Goal: Information Seeking & Learning: Learn about a topic

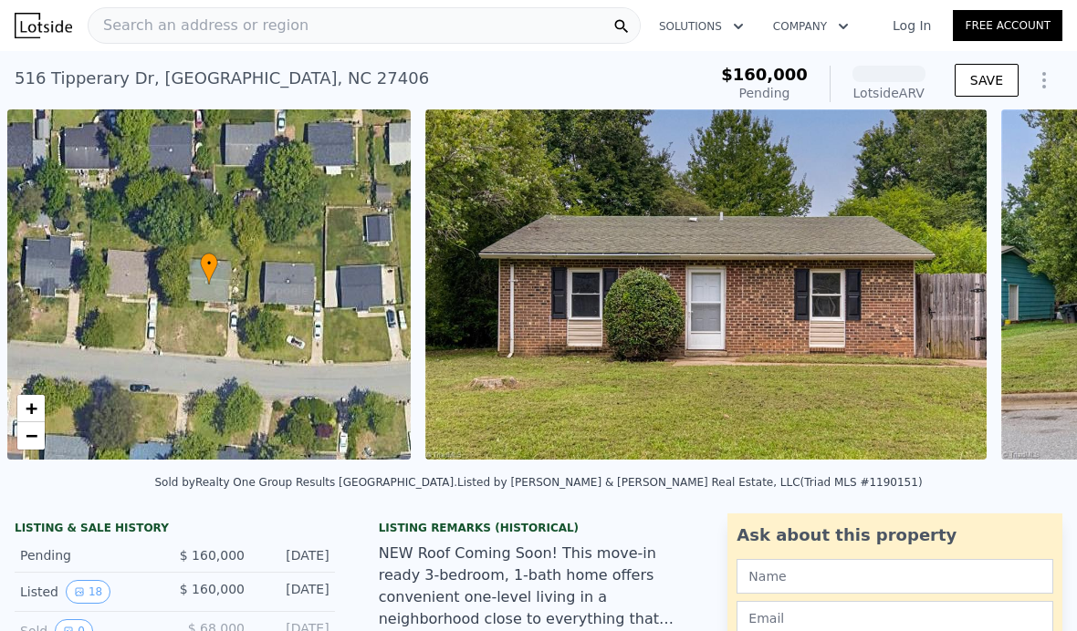
scroll to position [0, 7]
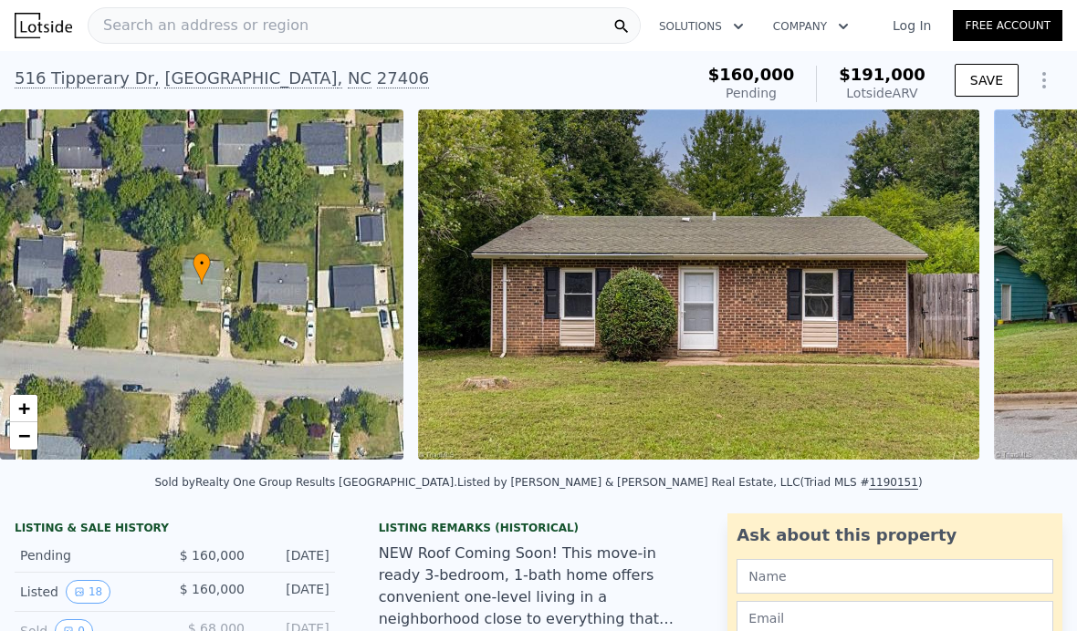
click at [178, 35] on span "Search an address or region" at bounding box center [199, 26] width 220 height 22
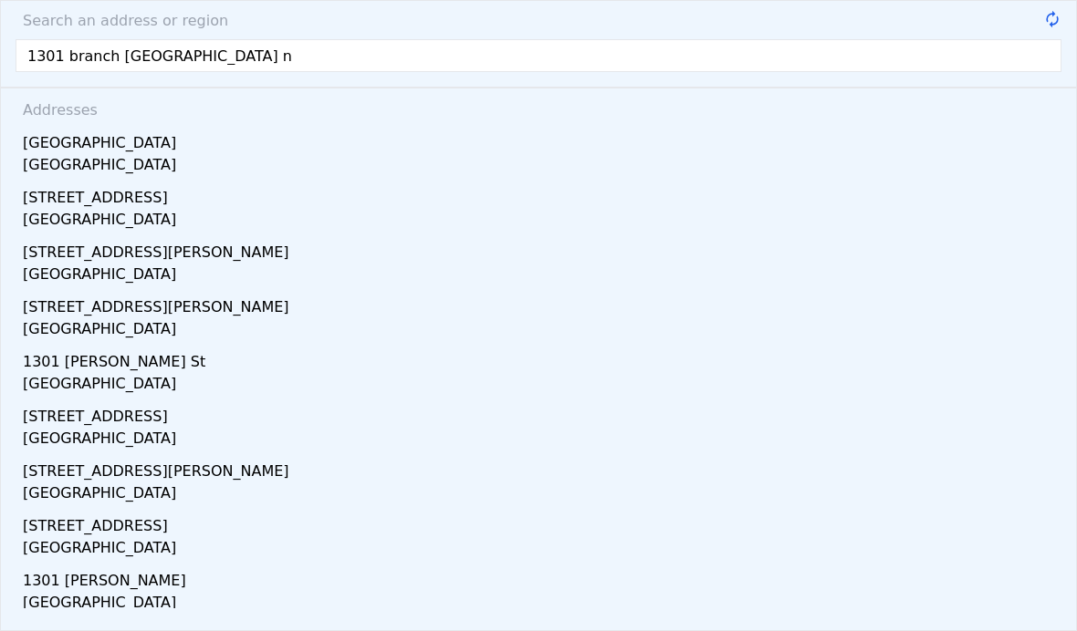
type input "1301 branch [GEOGRAPHIC_DATA]"
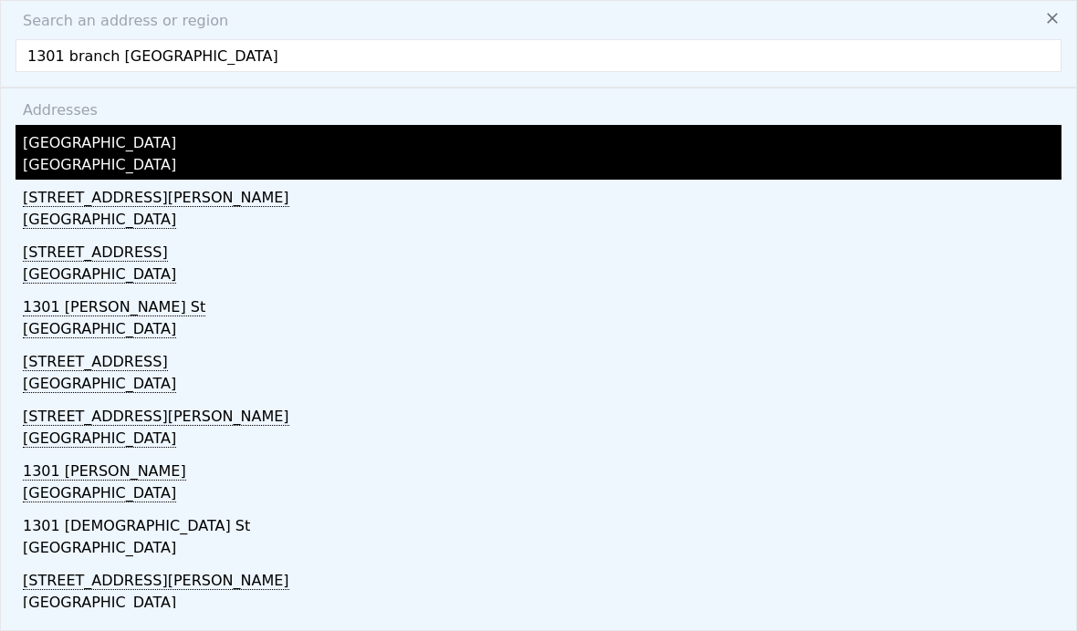
click at [78, 165] on div "[GEOGRAPHIC_DATA]" at bounding box center [542, 167] width 1038 height 26
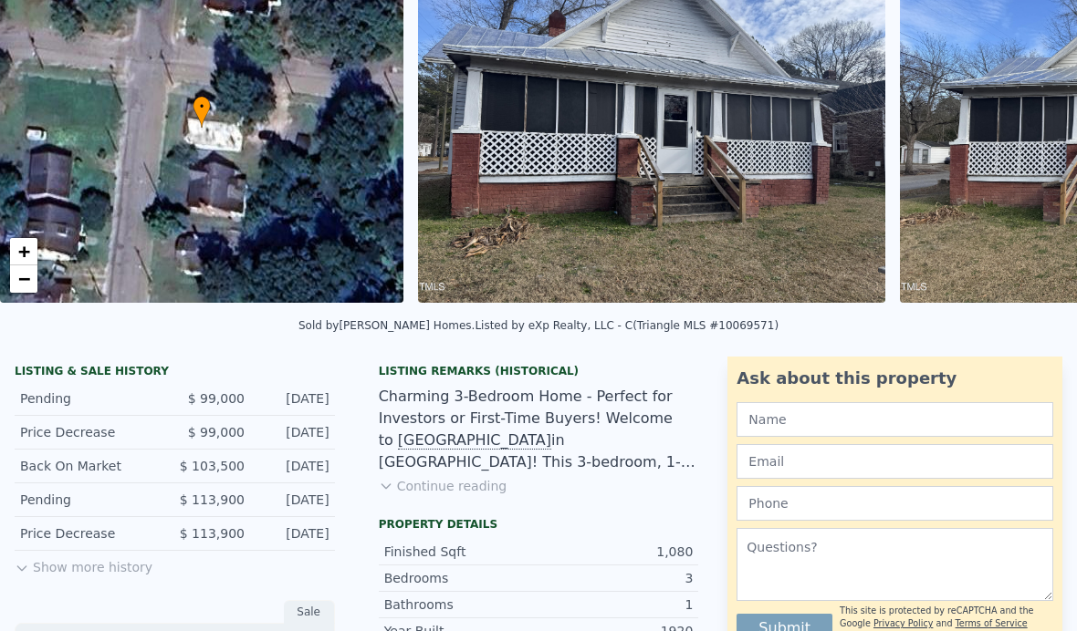
scroll to position [157, 0]
click at [432, 485] on button "Continue reading" at bounding box center [443, 486] width 129 height 18
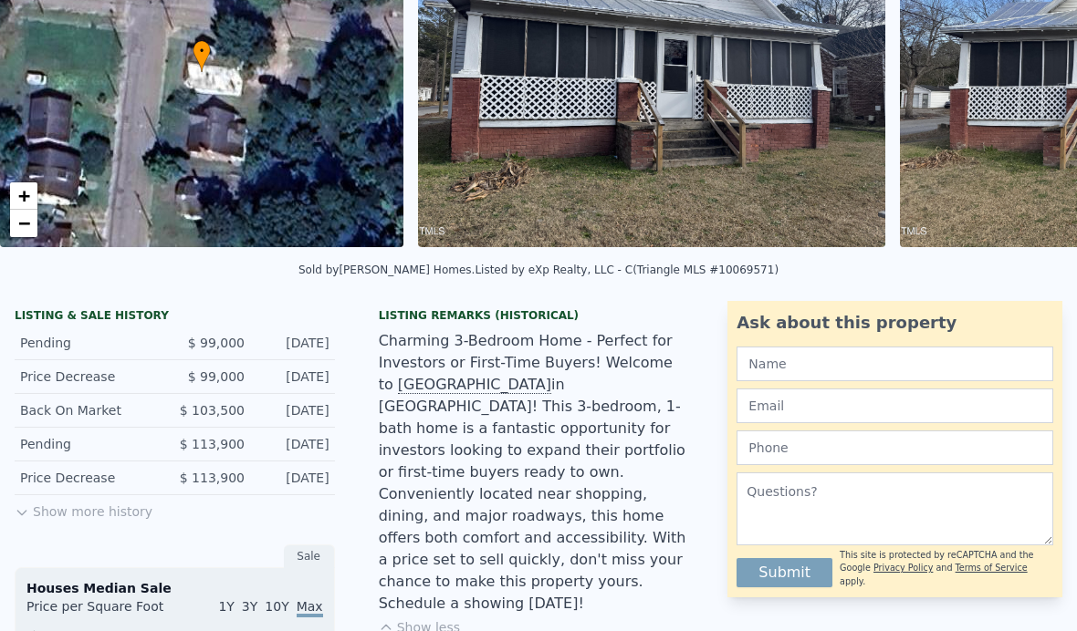
scroll to position [216, 0]
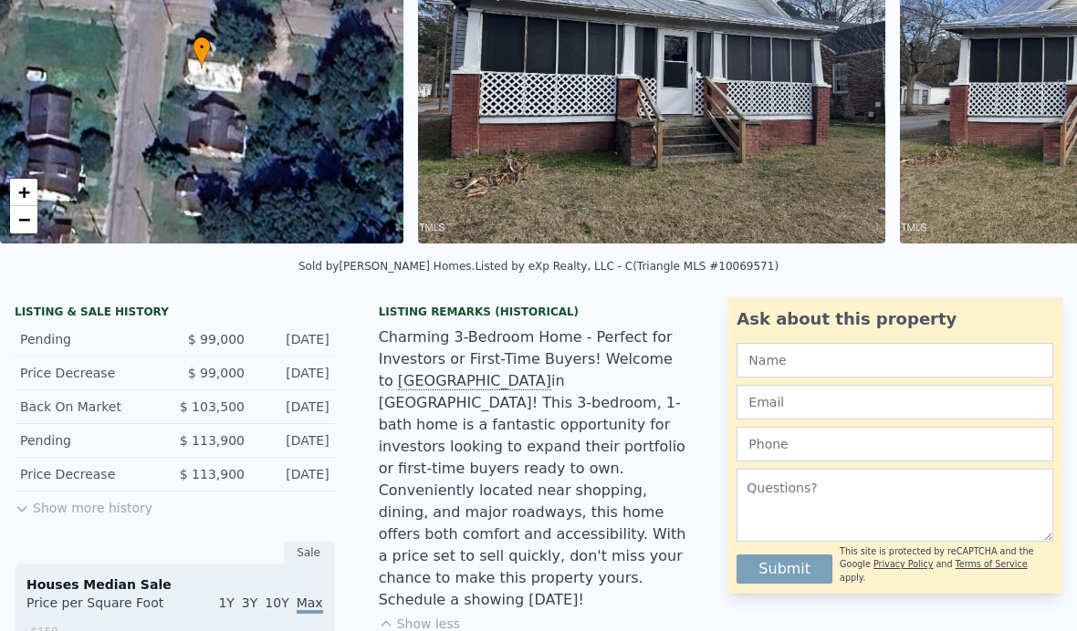
click at [101, 516] on button "Show more history" at bounding box center [84, 505] width 138 height 26
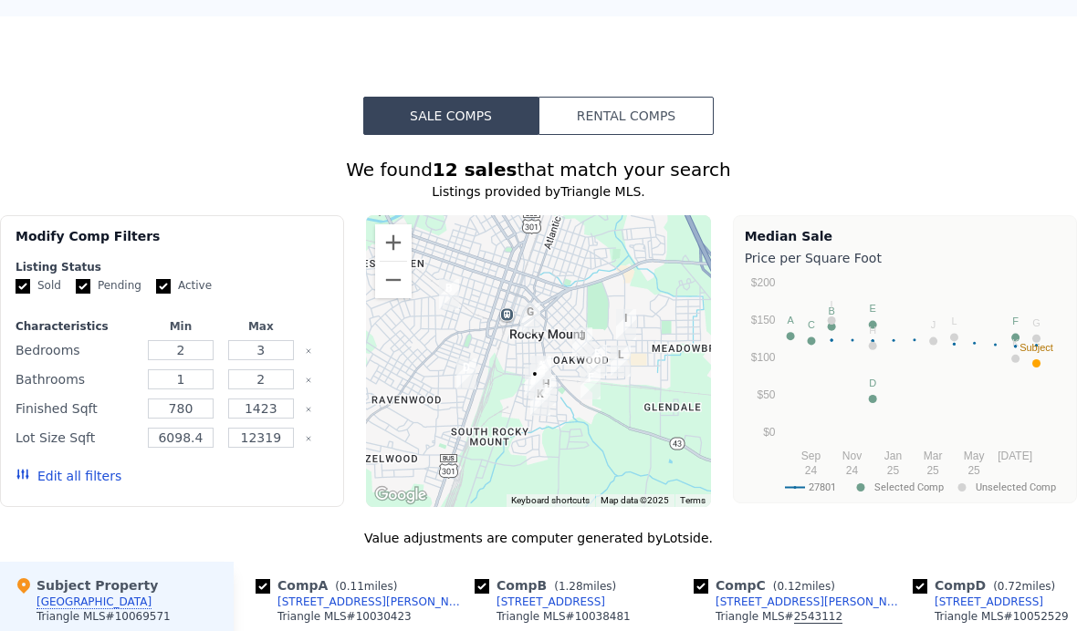
scroll to position [1494, 0]
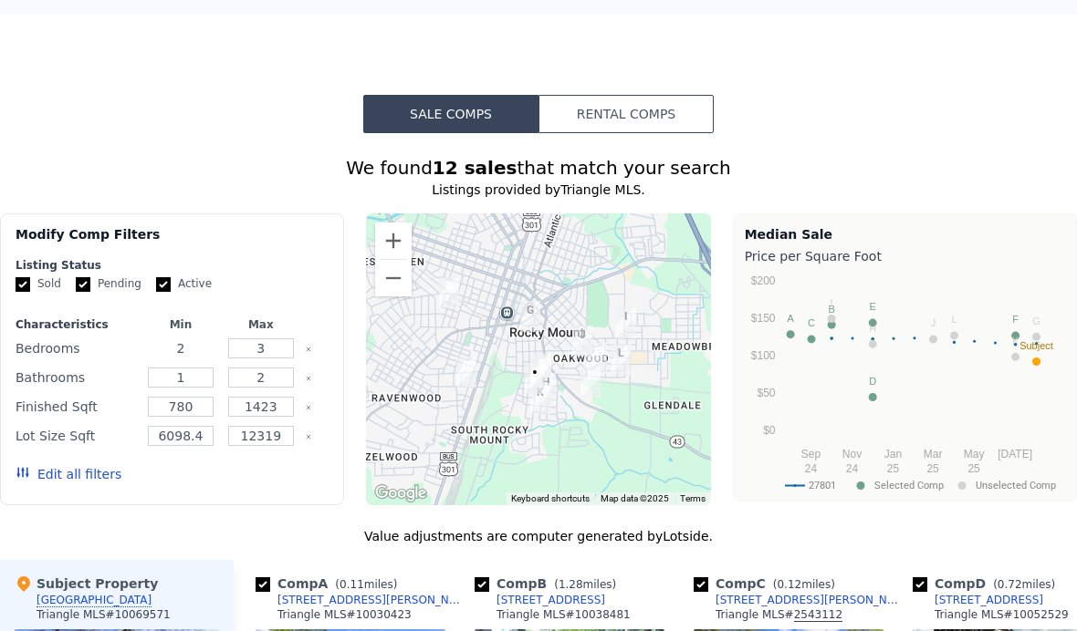
click at [193, 351] on input "2" at bounding box center [181, 349] width 66 height 20
type input "3"
click at [264, 354] on input "3" at bounding box center [261, 349] width 66 height 20
type input "4"
click at [243, 475] on button "Update Search" at bounding box center [260, 475] width 138 height 26
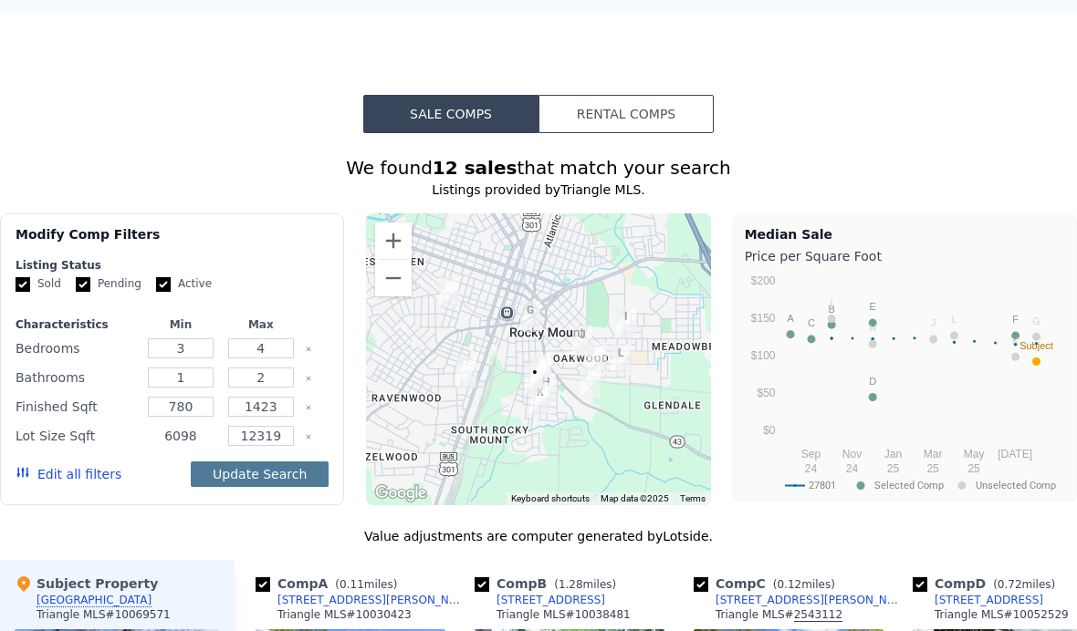
type input "6098"
click at [255, 480] on button "Update Search" at bounding box center [260, 475] width 138 height 26
checkbox input "false"
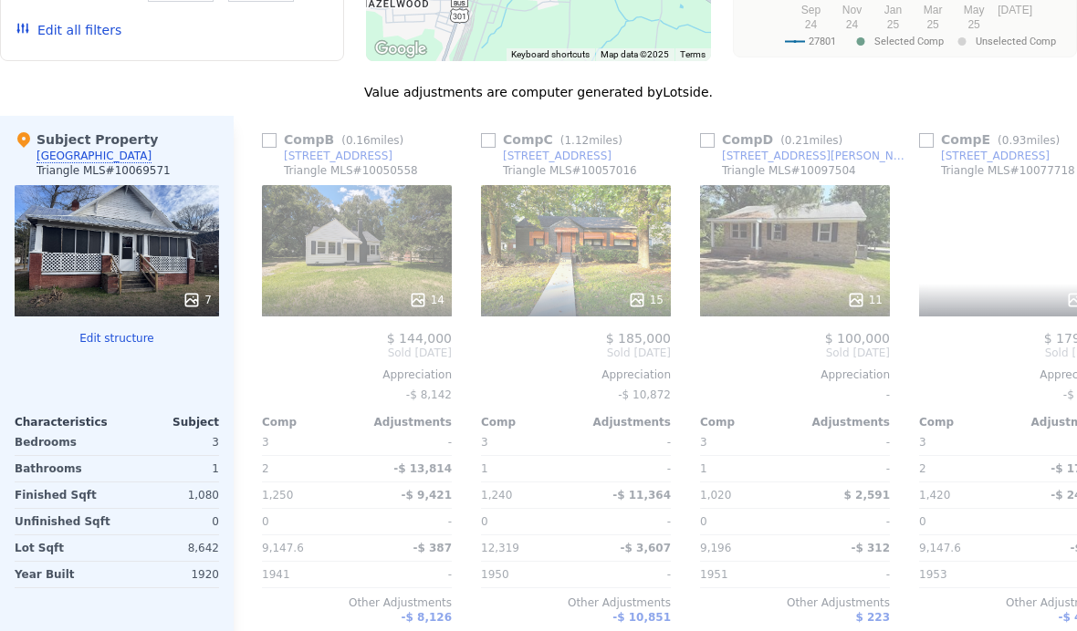
scroll to position [0, 217]
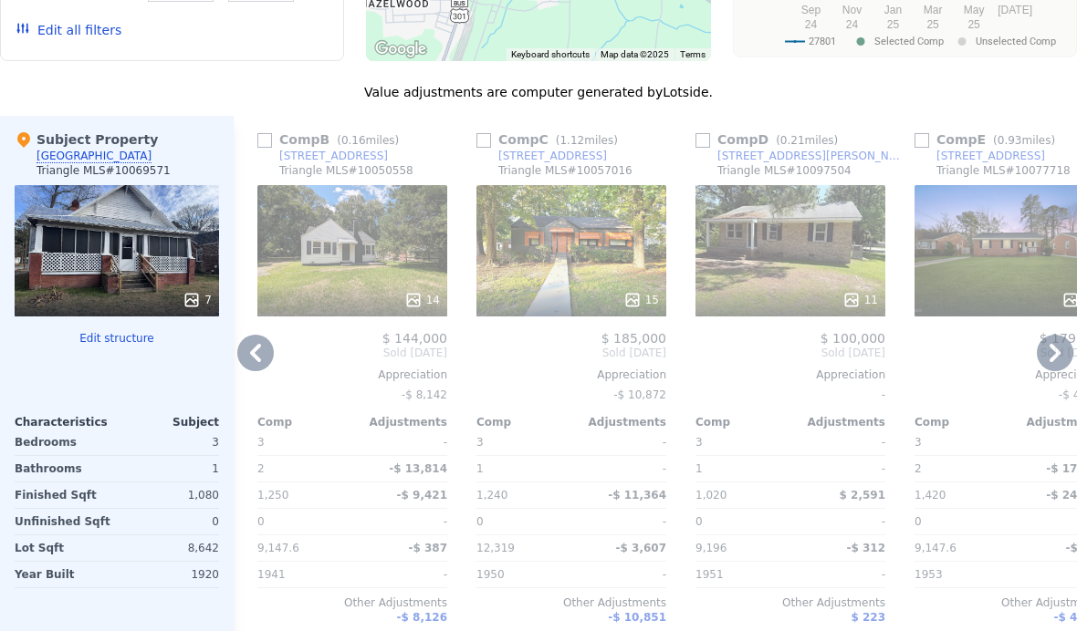
click at [464, 144] on div "Comp A ( 0.65 miles) [STREET_ADDRESS][GEOGRAPHIC_DATA] # 10101179 34 $ 171,900 …" at bounding box center [655, 396] width 843 height 560
click at [486, 144] on input "checkbox" at bounding box center [483, 140] width 15 height 15
checkbox input "true"
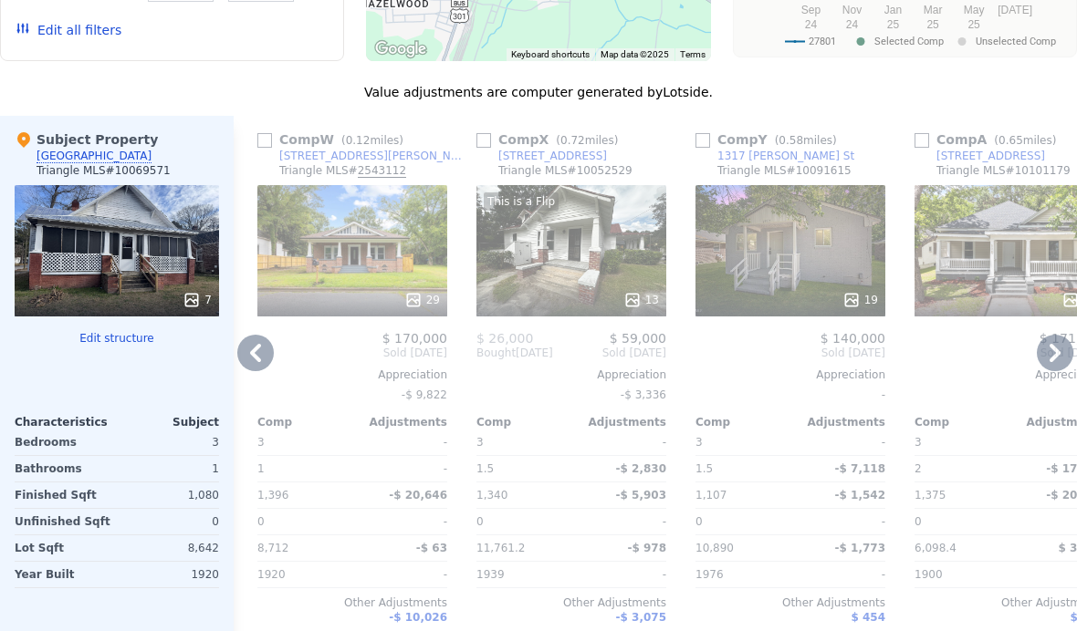
click at [485, 155] on link "[STREET_ADDRESS]" at bounding box center [541, 156] width 130 height 15
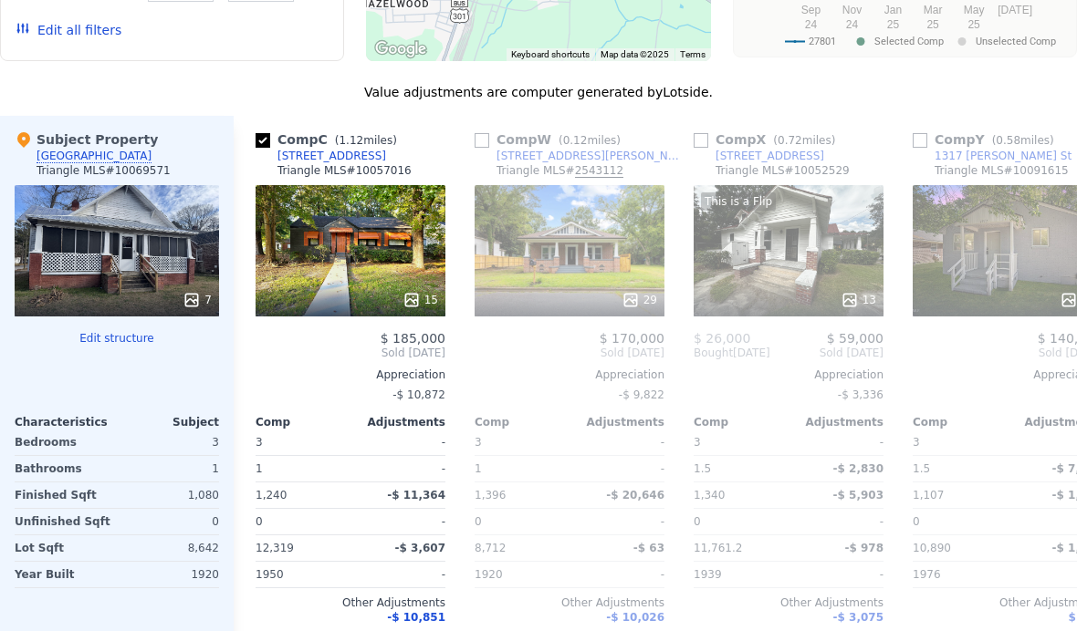
scroll to position [0, 0]
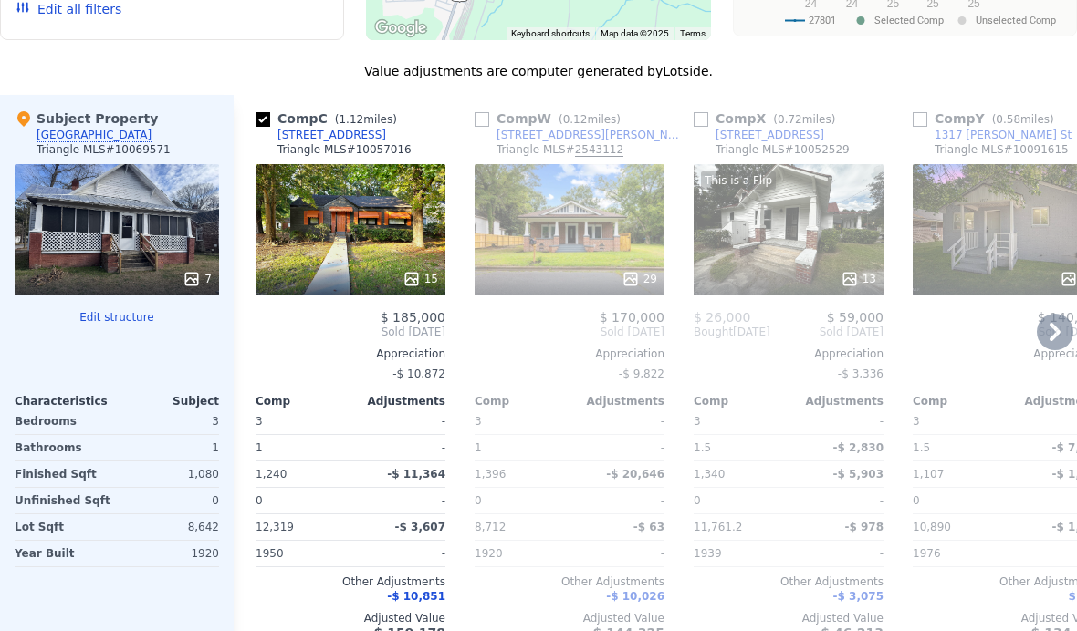
click at [293, 522] on div "12,319" at bounding box center [300, 528] width 91 height 26
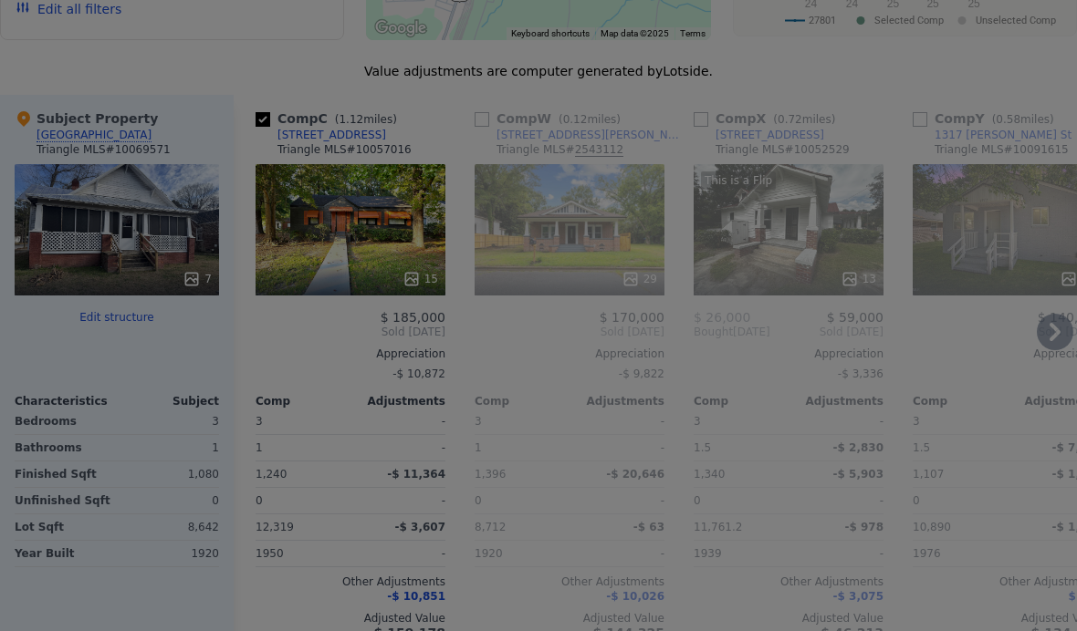
scroll to position [1960, 0]
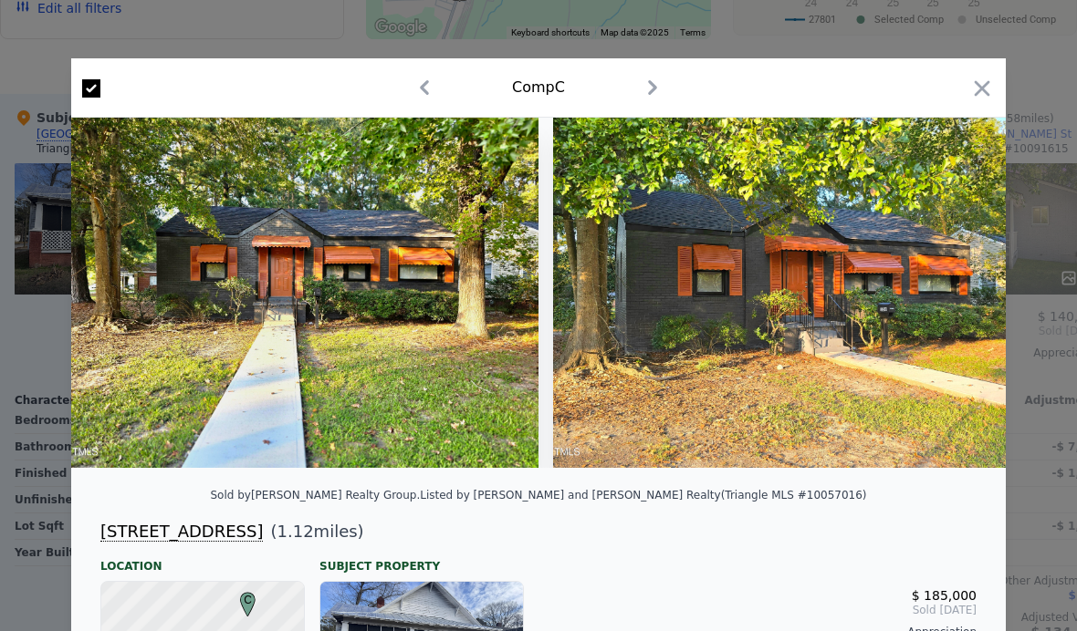
click at [96, 98] on input "checkbox" at bounding box center [91, 88] width 18 height 18
click at [85, 96] on input "checkbox" at bounding box center [91, 88] width 18 height 18
checkbox input "true"
click at [969, 93] on icon "button" at bounding box center [982, 89] width 26 height 26
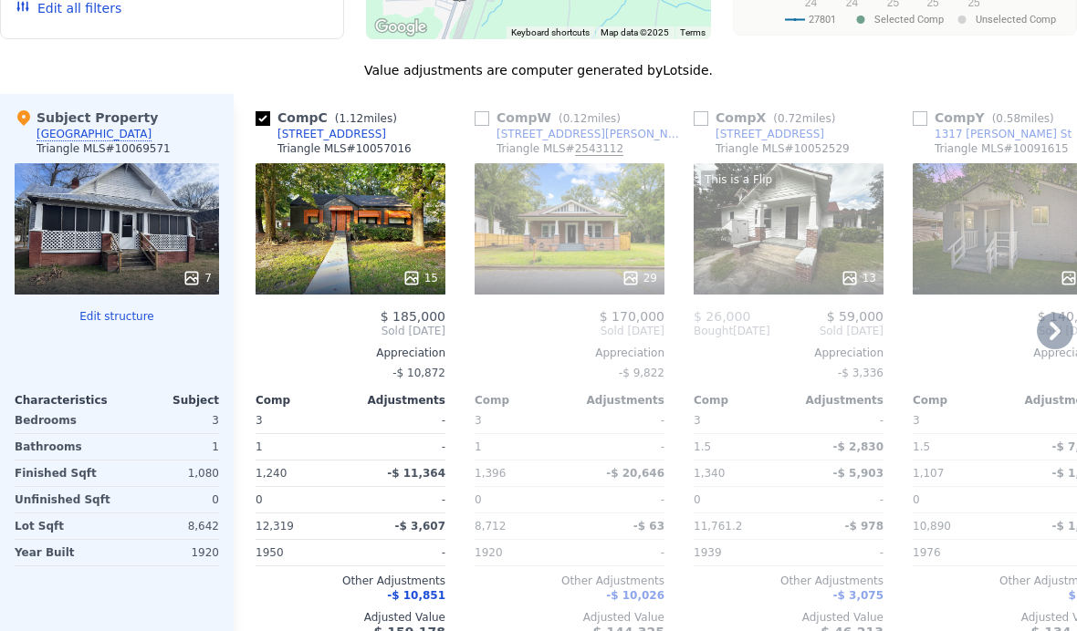
click at [252, 117] on div "Comp C ( 1.12 miles) [STREET_ADDRESS] MLS # 10057016 15 $ 185,000 Sold [DATE] A…" at bounding box center [350, 374] width 204 height 560
click at [266, 129] on link "[STREET_ADDRESS]" at bounding box center [320, 134] width 130 height 15
click at [259, 120] on input "checkbox" at bounding box center [262, 118] width 15 height 15
checkbox input "true"
click at [1047, 326] on icon at bounding box center [1055, 331] width 36 height 36
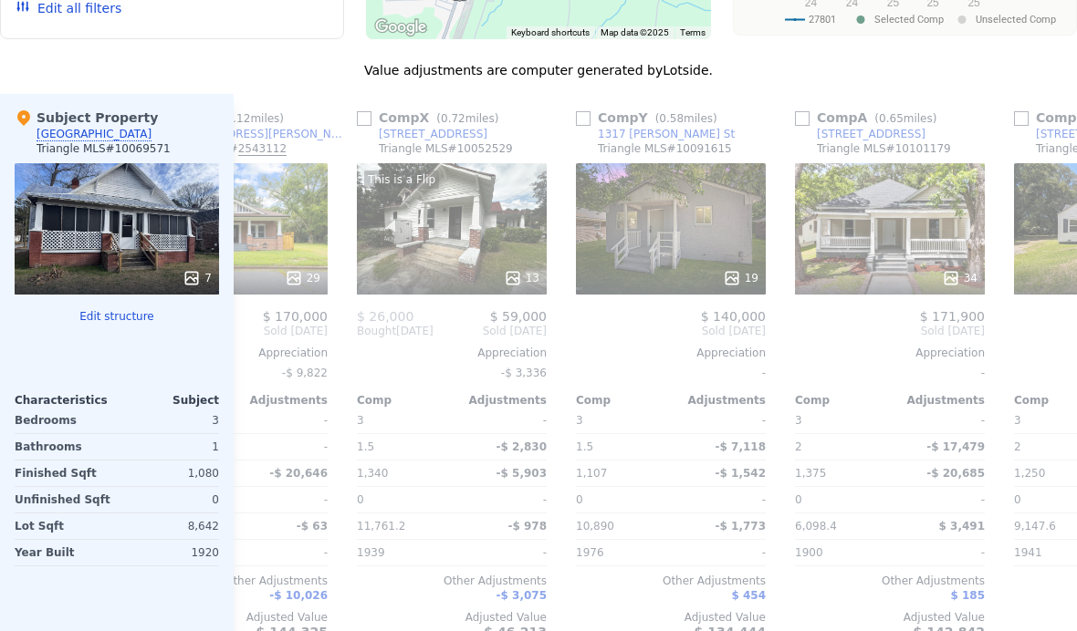
scroll to position [0, 438]
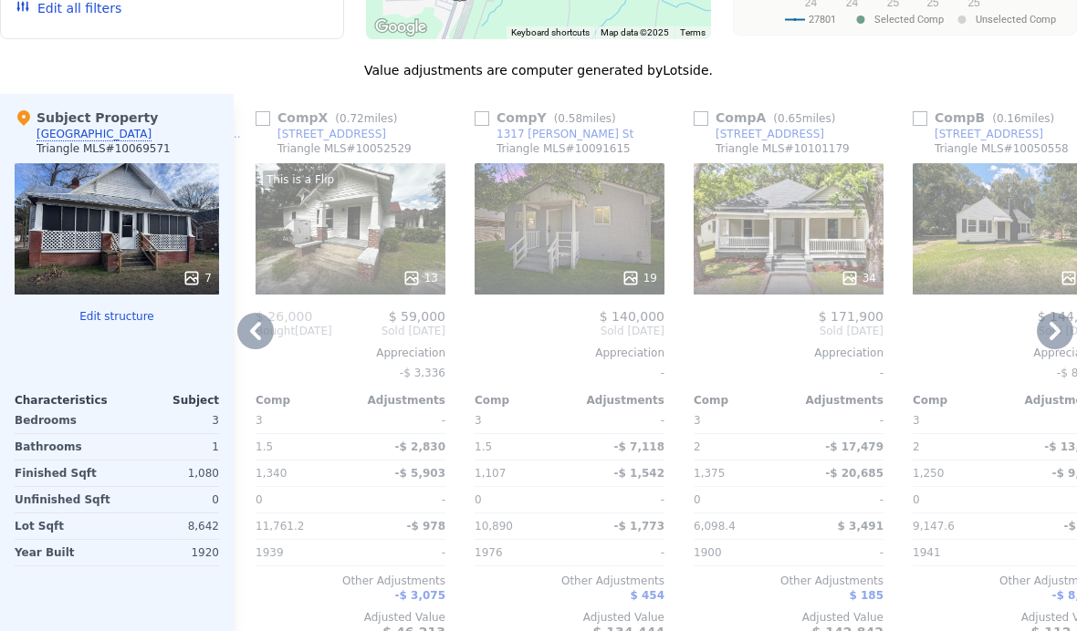
click at [1063, 333] on icon at bounding box center [1055, 331] width 36 height 36
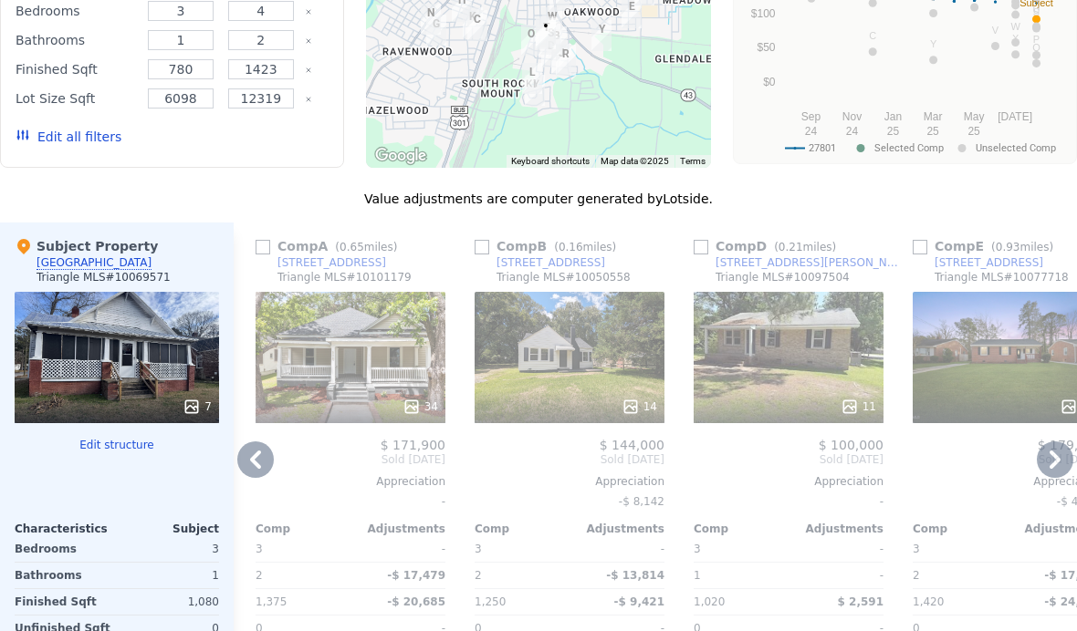
scroll to position [1829, 0]
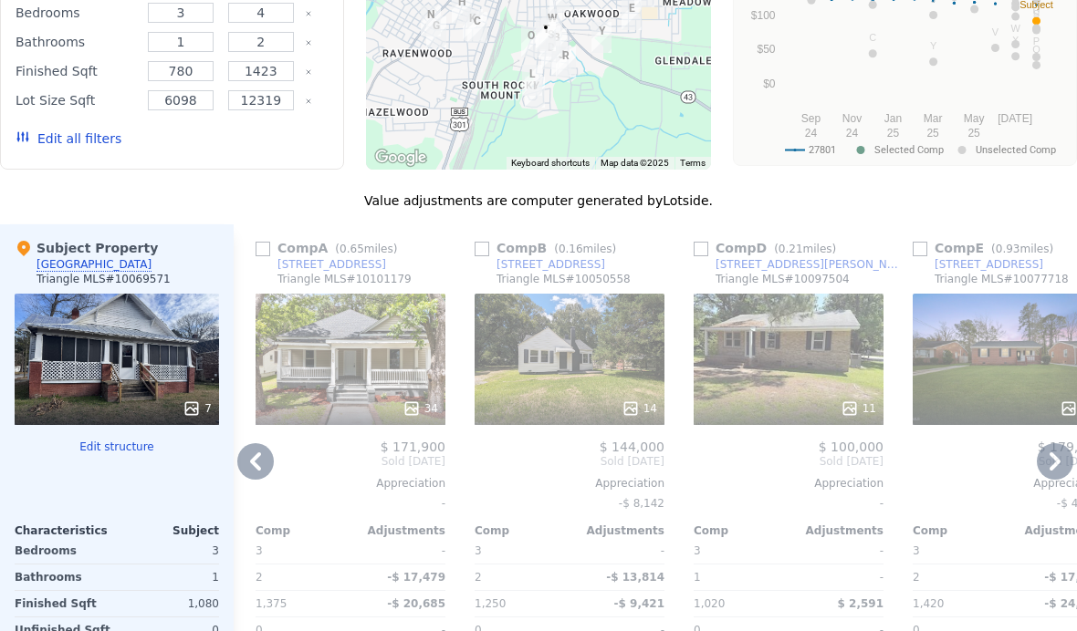
click at [250, 461] on icon at bounding box center [255, 461] width 36 height 36
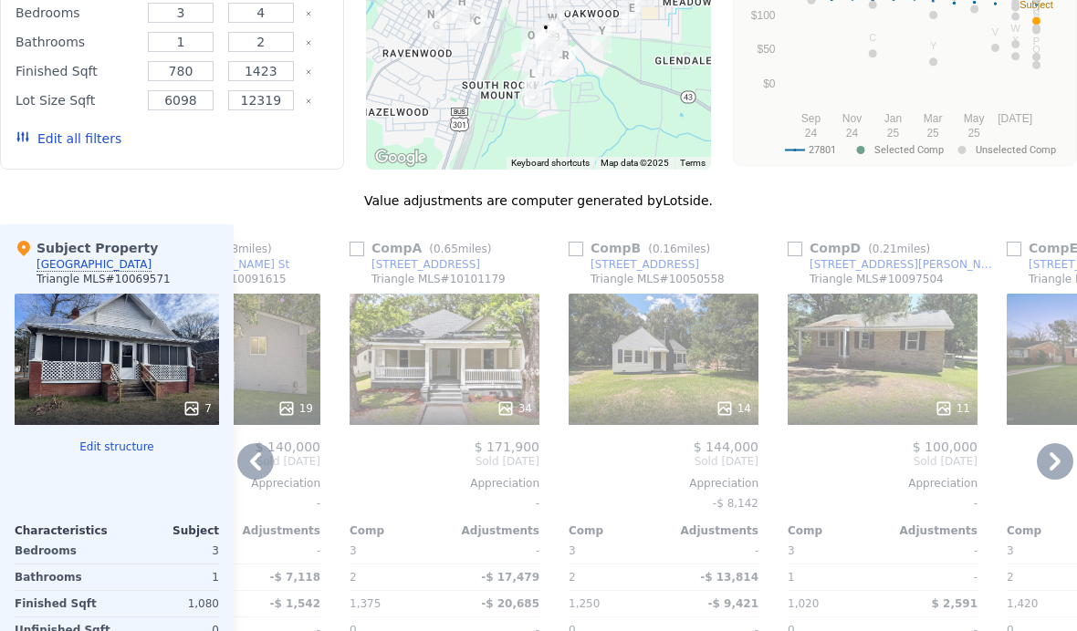
click at [249, 461] on span "Sold [DATE]" at bounding box center [225, 461] width 190 height 15
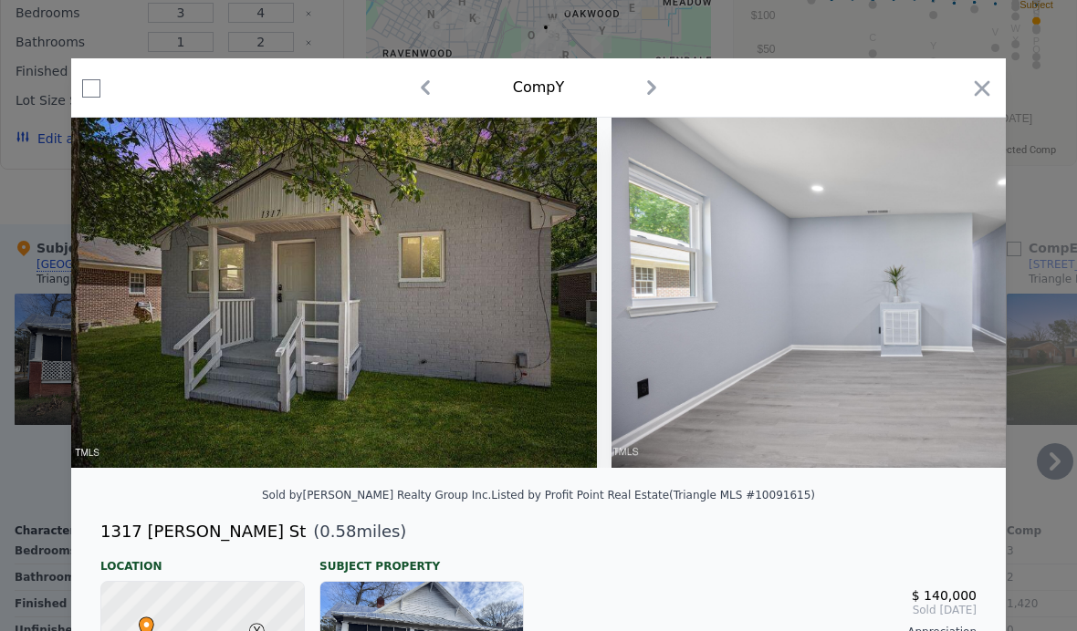
click at [98, 82] on input "checkbox" at bounding box center [91, 88] width 18 height 18
checkbox input "true"
click at [68, 94] on div at bounding box center [538, 315] width 1077 height 631
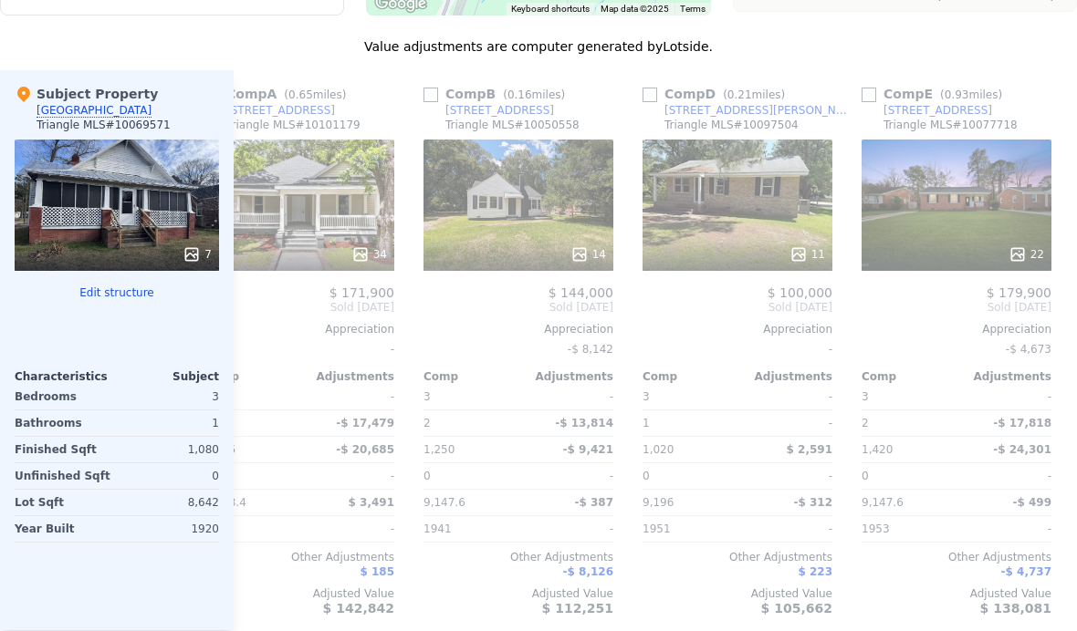
scroll to position [0, 490]
click at [649, 95] on input "checkbox" at bounding box center [648, 95] width 15 height 15
checkbox input "true"
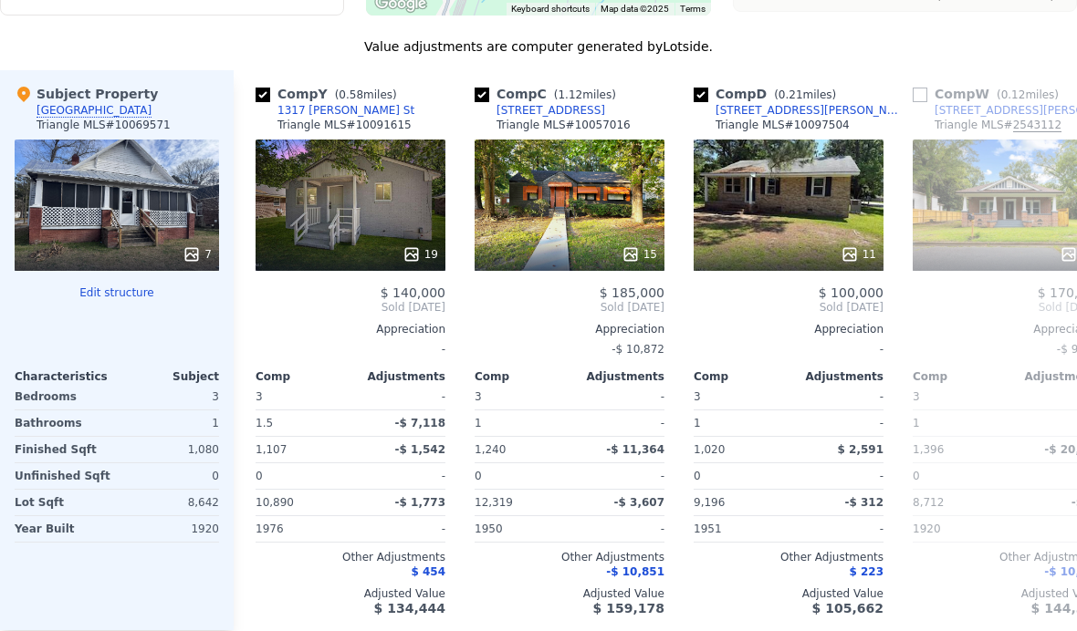
scroll to position [0, 0]
click at [480, 96] on input "checkbox" at bounding box center [481, 95] width 15 height 15
checkbox input "false"
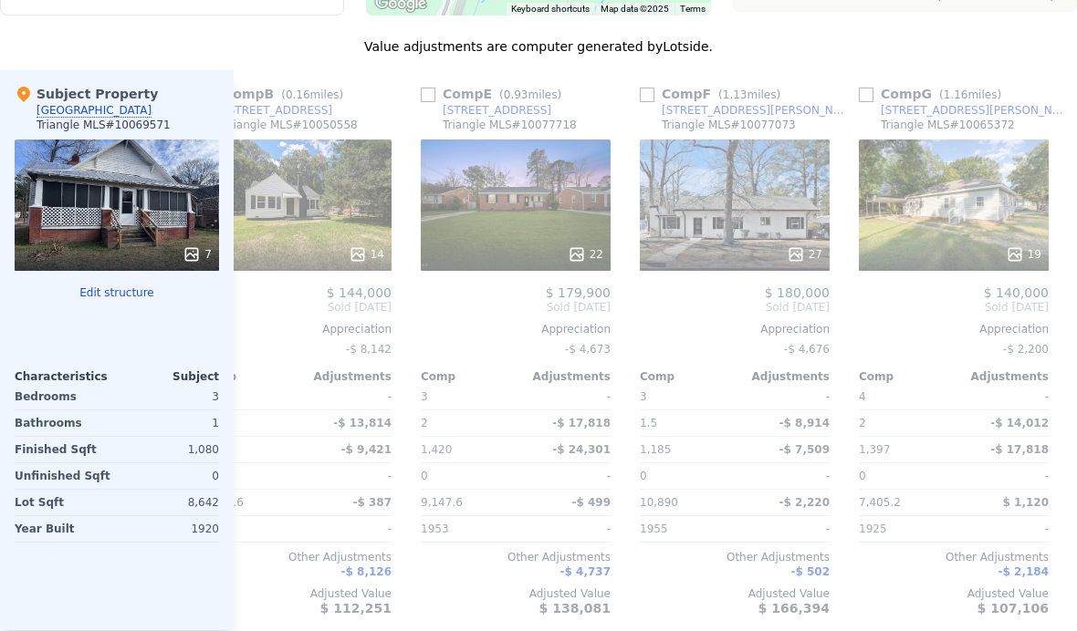
scroll to position [0, 712]
click at [645, 89] on input "checkbox" at bounding box center [646, 95] width 15 height 15
checkbox input "true"
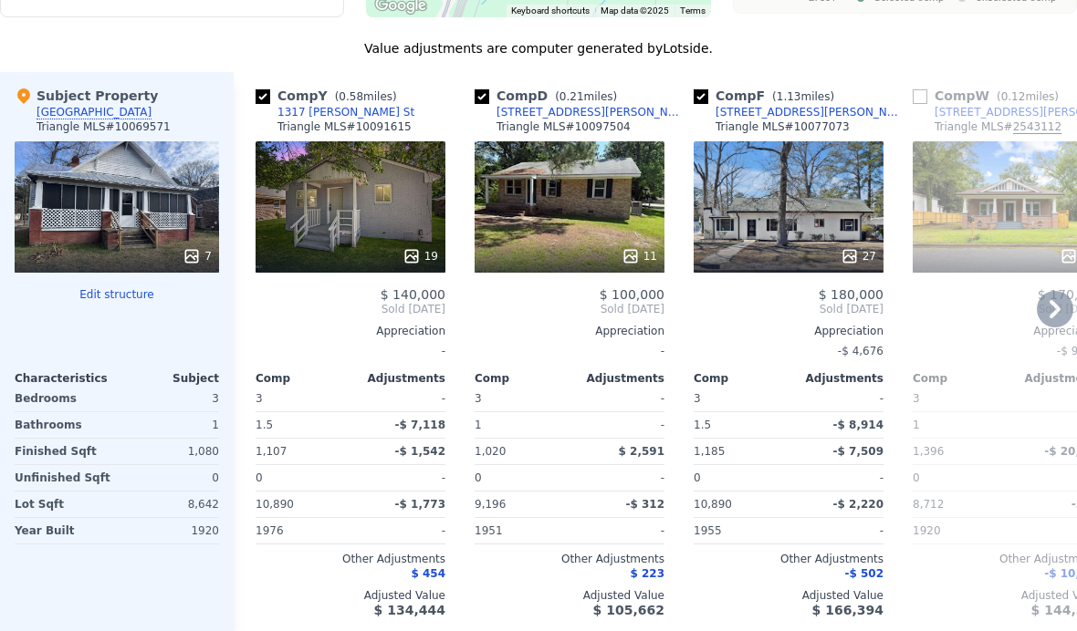
scroll to position [1975, 0]
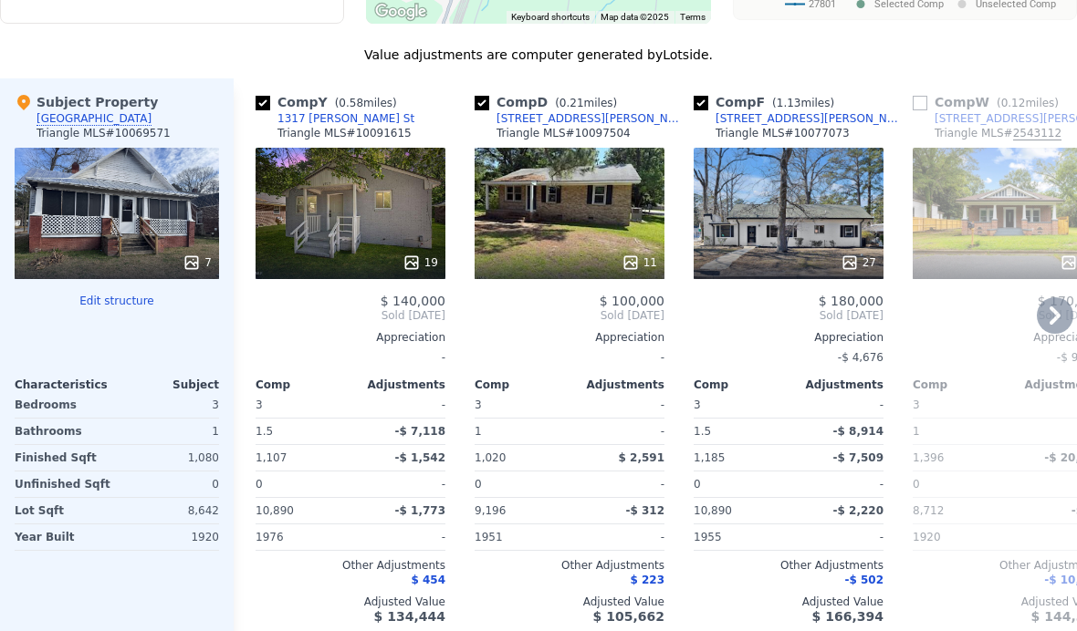
click at [571, 244] on div "11" at bounding box center [569, 213] width 190 height 131
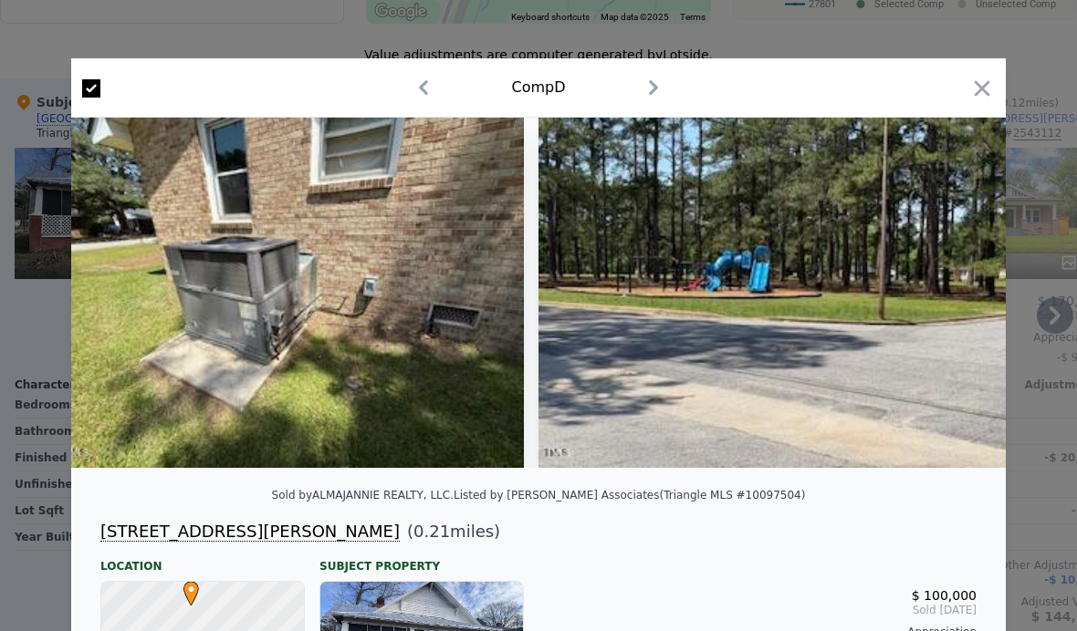
scroll to position [0, 4350]
click at [991, 89] on icon "button" at bounding box center [982, 89] width 26 height 26
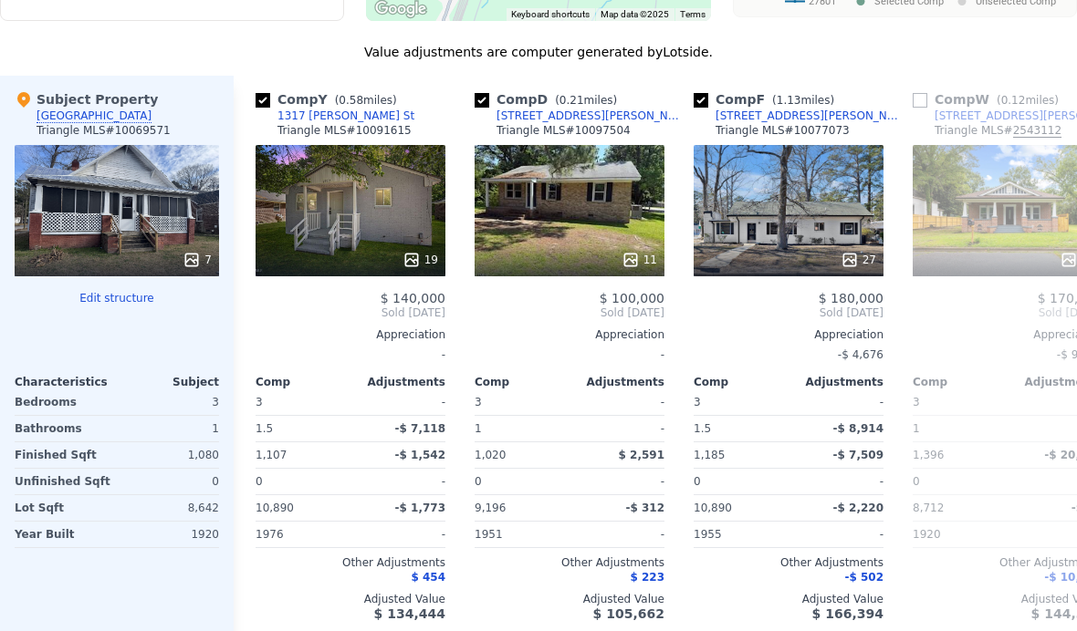
scroll to position [1982, 0]
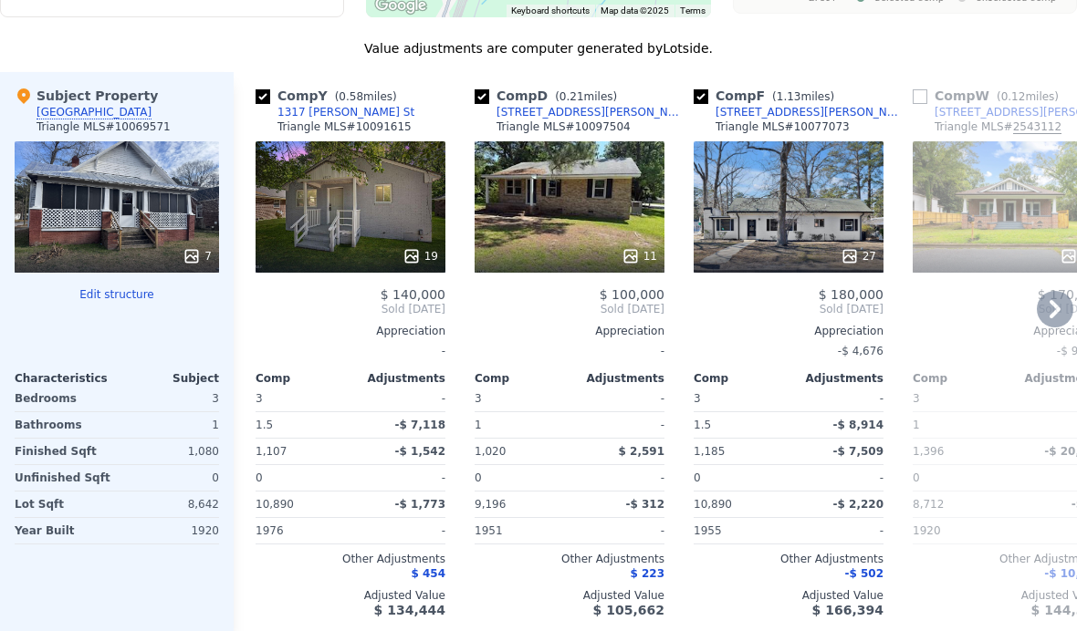
click at [930, 416] on div "1" at bounding box center [957, 425] width 91 height 26
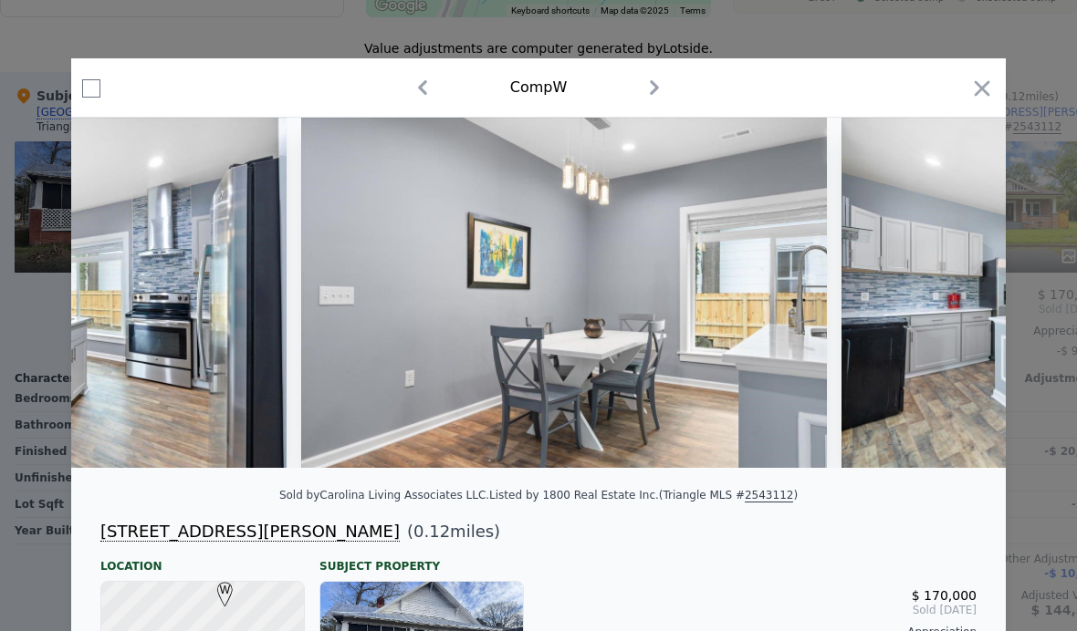
click at [965, 90] on div "Comp W" at bounding box center [538, 87] width 905 height 29
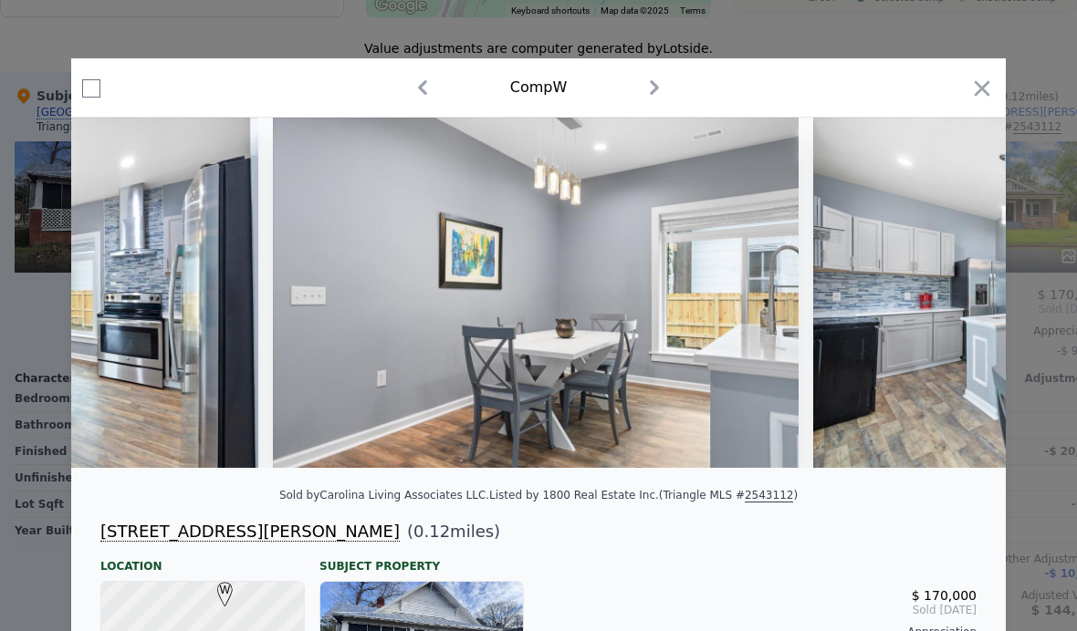
scroll to position [0, 8441]
click at [990, 87] on icon "button" at bounding box center [982, 89] width 26 height 26
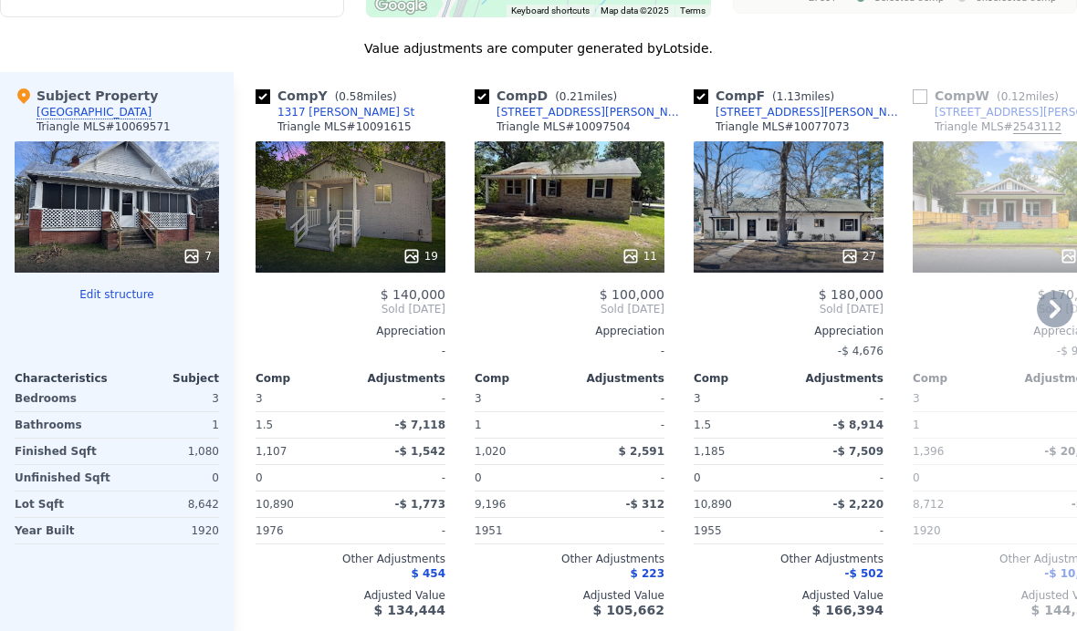
click at [800, 212] on div "27" at bounding box center [788, 206] width 190 height 131
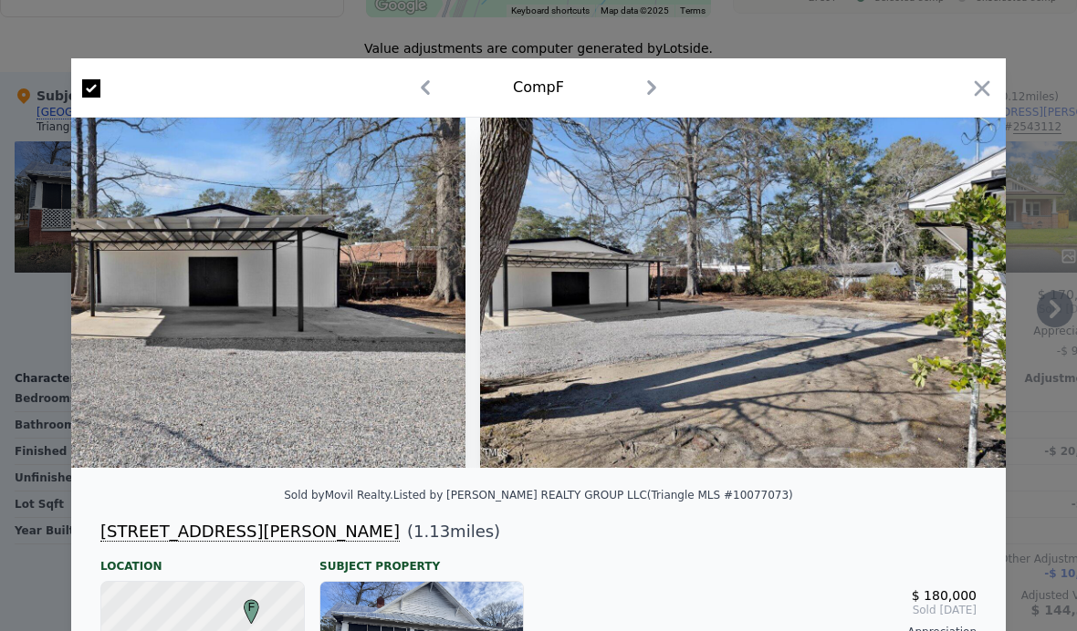
scroll to position [0, 13696]
click at [974, 99] on icon "button" at bounding box center [982, 89] width 26 height 26
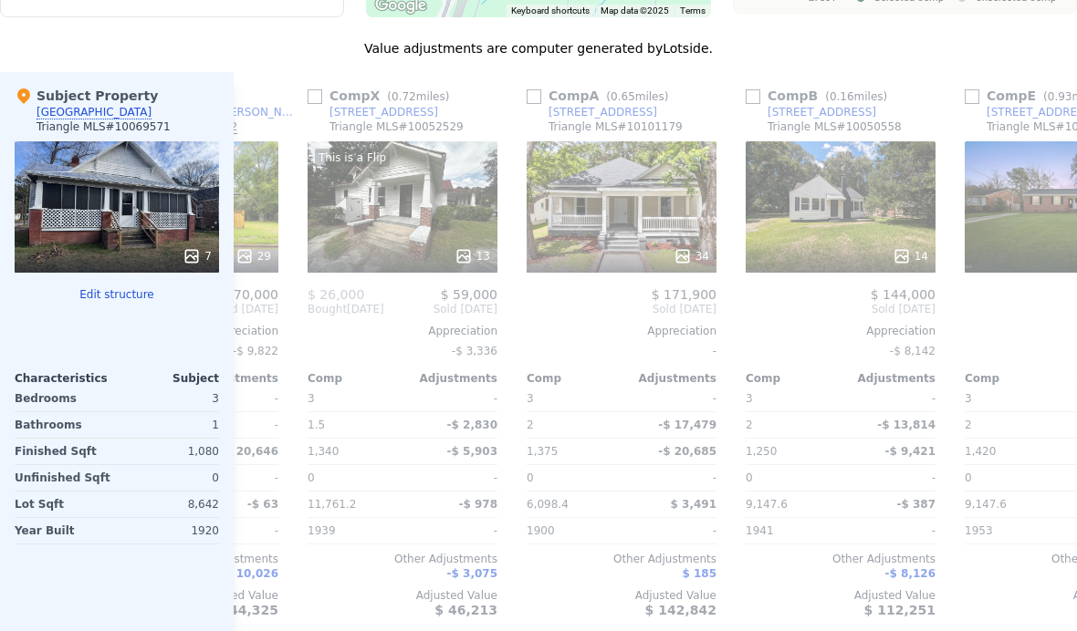
scroll to position [0, 826]
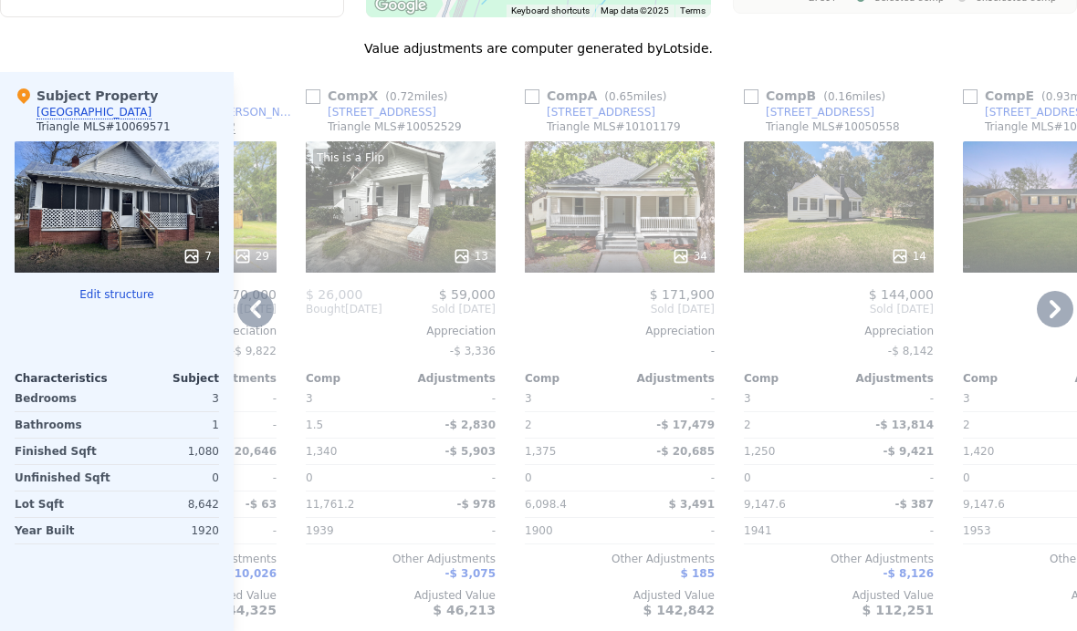
click at [545, 105] on link "[STREET_ADDRESS]" at bounding box center [590, 112] width 130 height 15
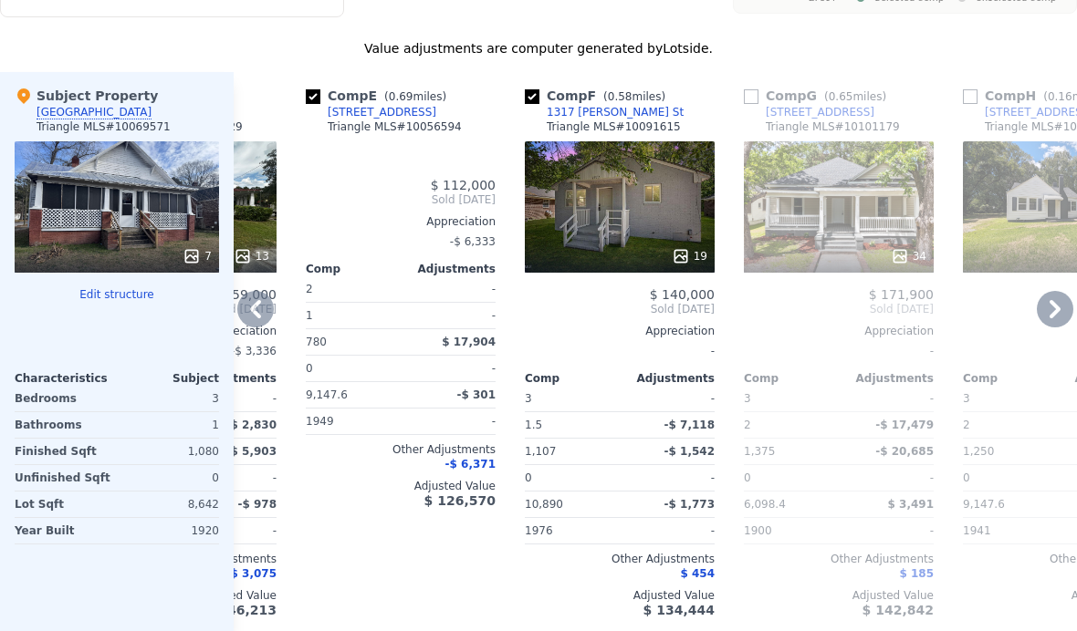
checkbox input "true"
type input "2"
type input "3"
type input "6098.4"
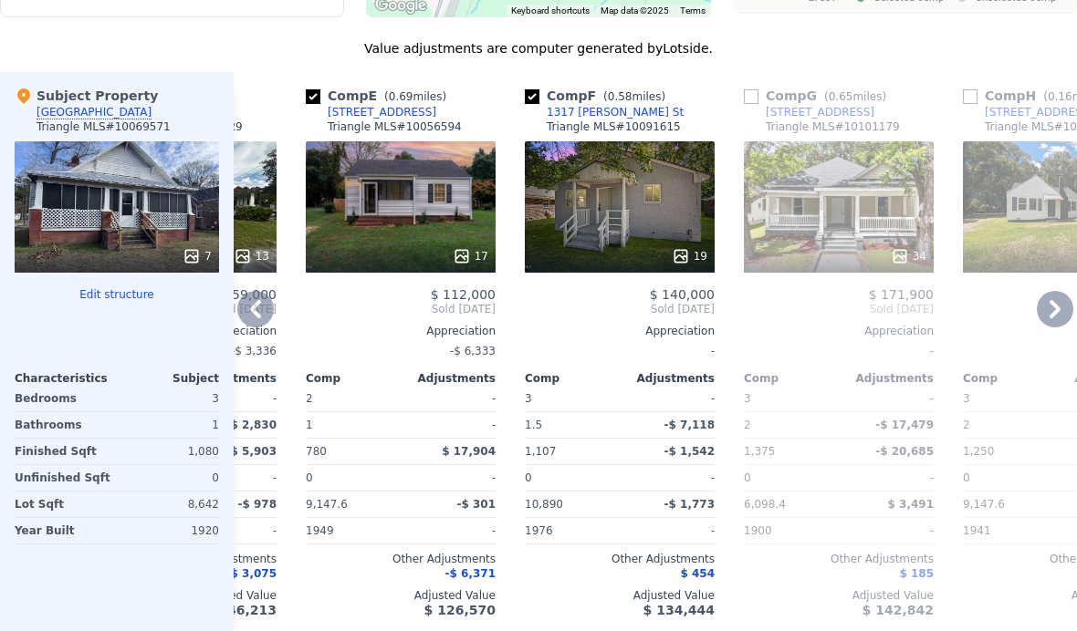
click at [751, 101] on input "checkbox" at bounding box center [751, 96] width 15 height 15
checkbox input "true"
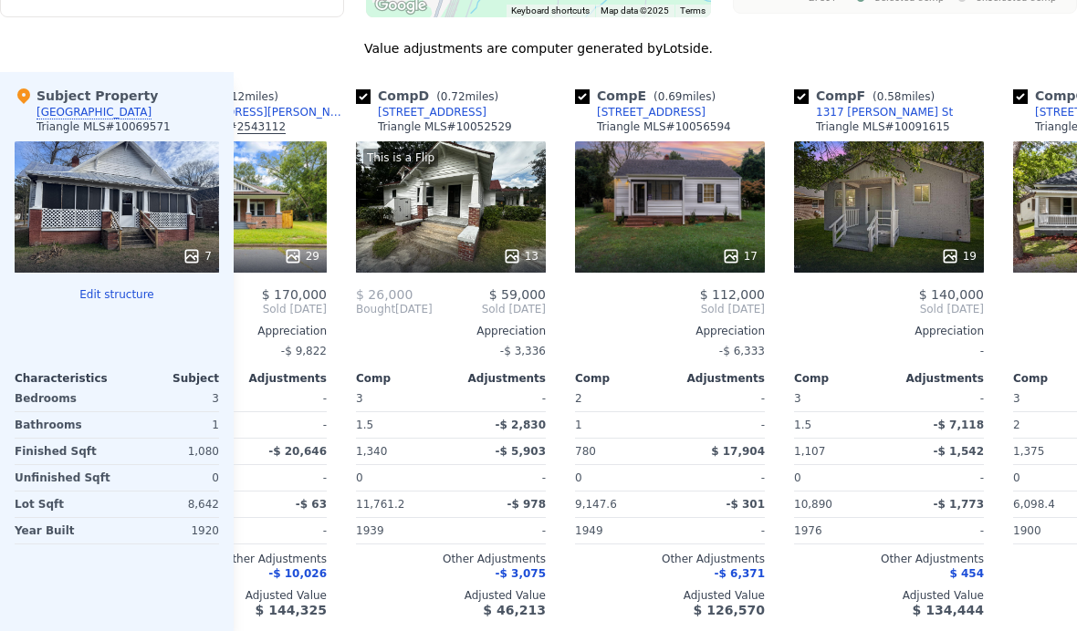
scroll to position [0, 557]
click at [366, 94] on input "checkbox" at bounding box center [363, 96] width 15 height 15
checkbox input "false"
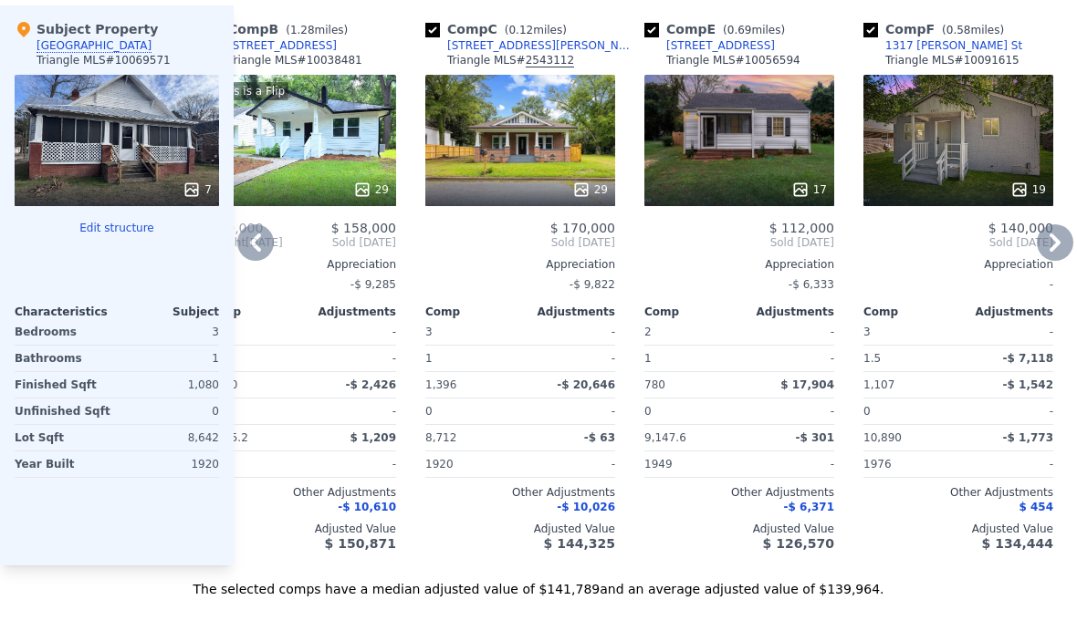
scroll to position [2048, 0]
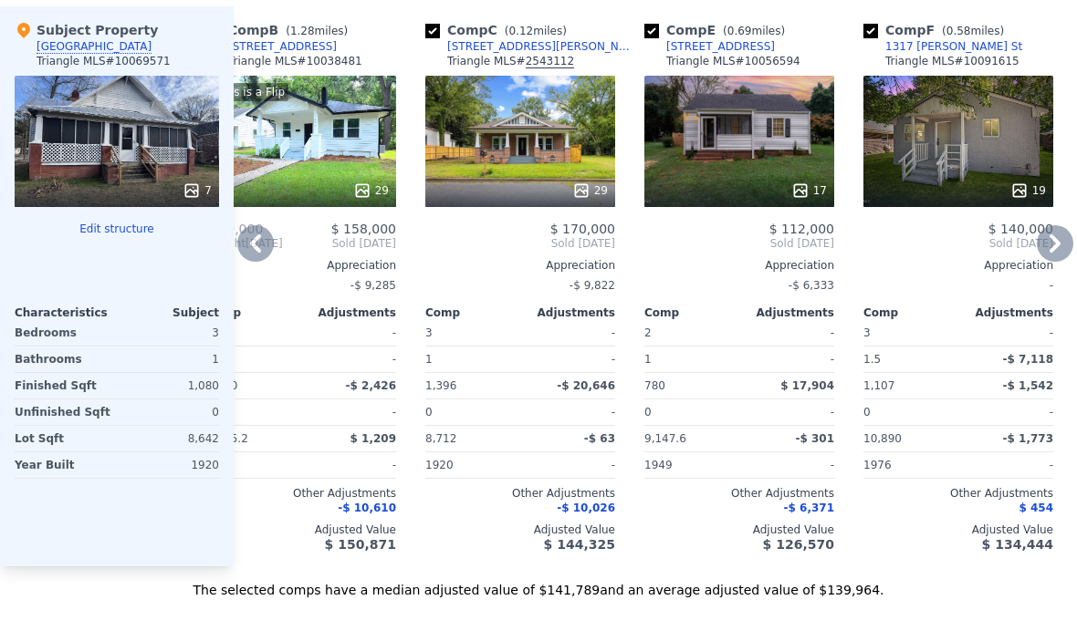
click at [891, 490] on div "Other Adjustments" at bounding box center [958, 493] width 190 height 15
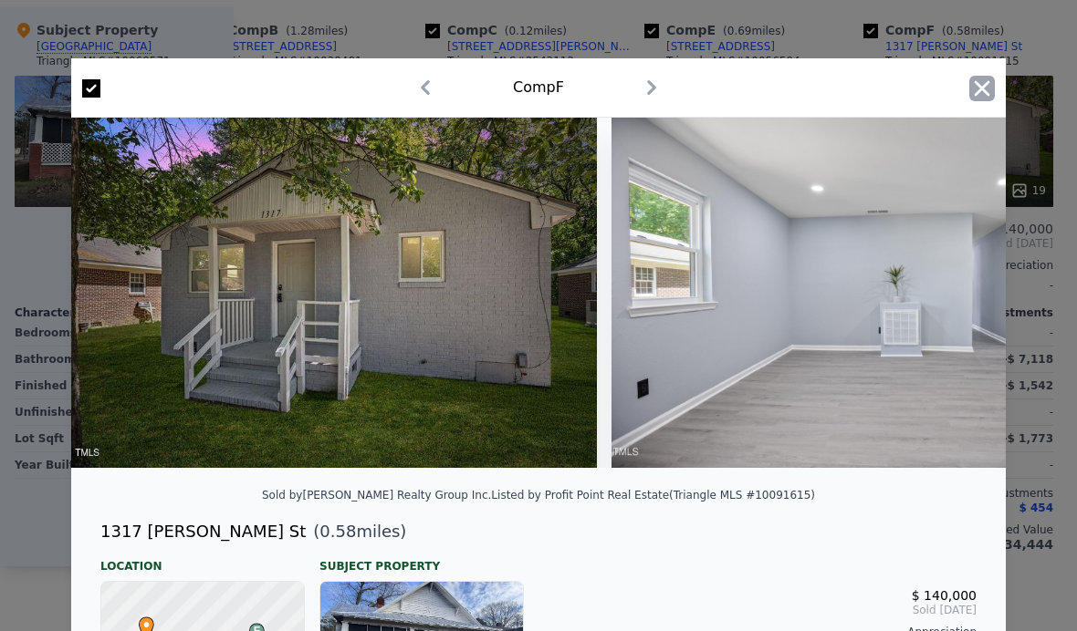
click at [994, 78] on icon "button" at bounding box center [982, 89] width 26 height 26
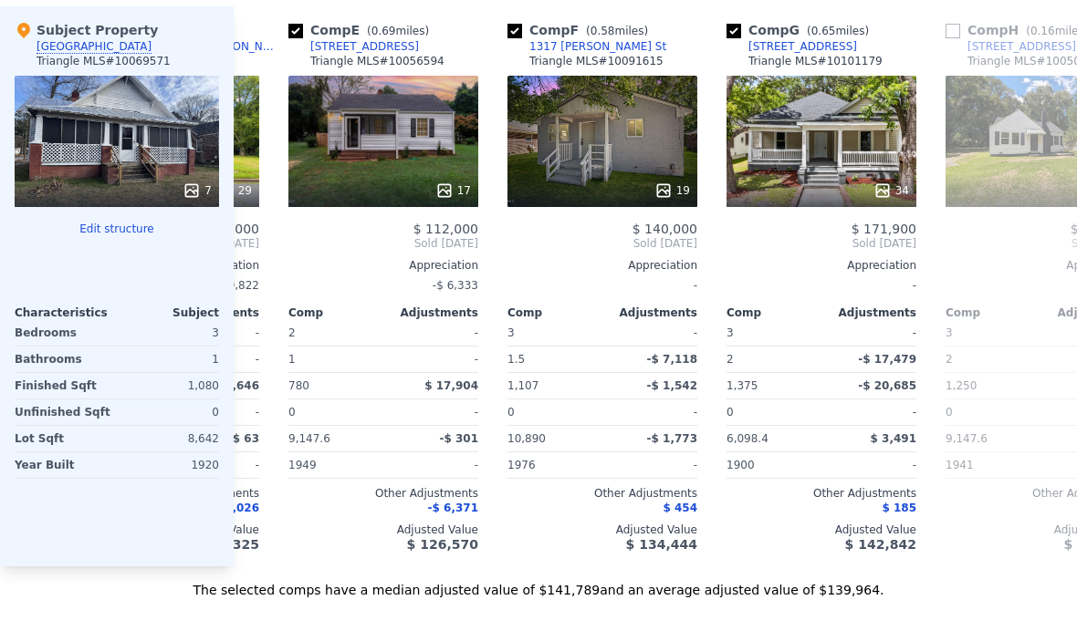
scroll to position [0, 624]
click at [732, 35] on input "checkbox" at bounding box center [733, 31] width 15 height 15
checkbox input "false"
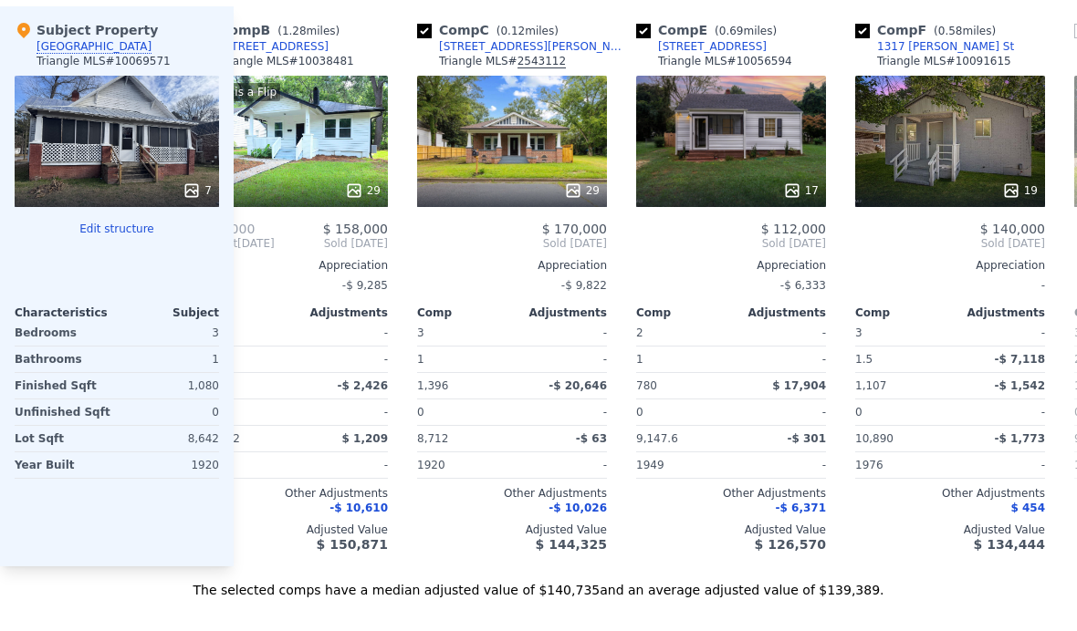
scroll to position [0, 275]
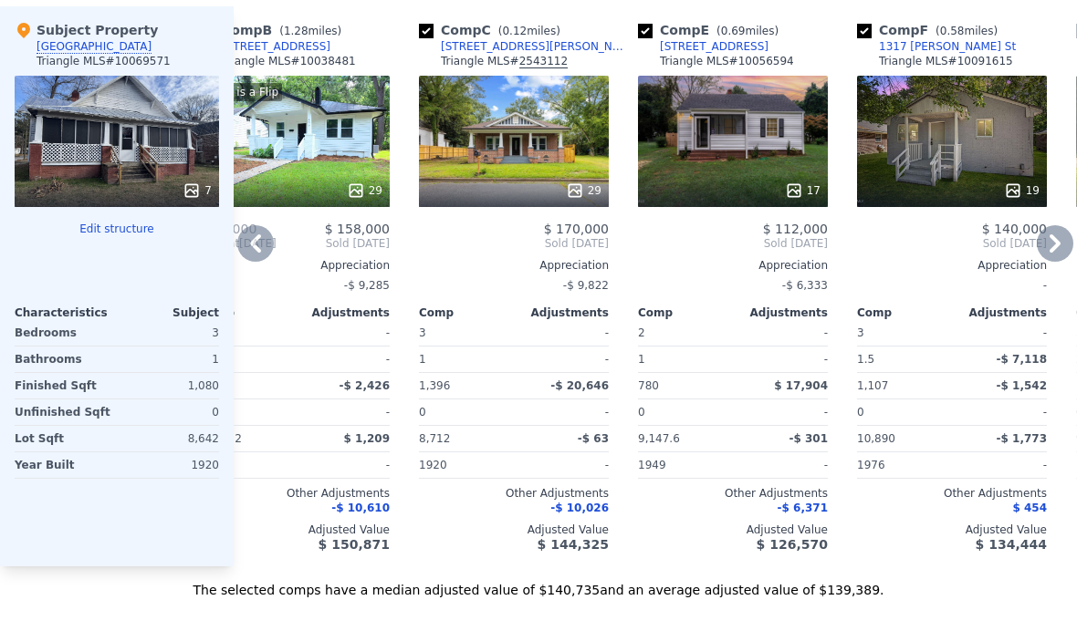
click at [648, 36] on input "checkbox" at bounding box center [645, 31] width 15 height 15
checkbox input "false"
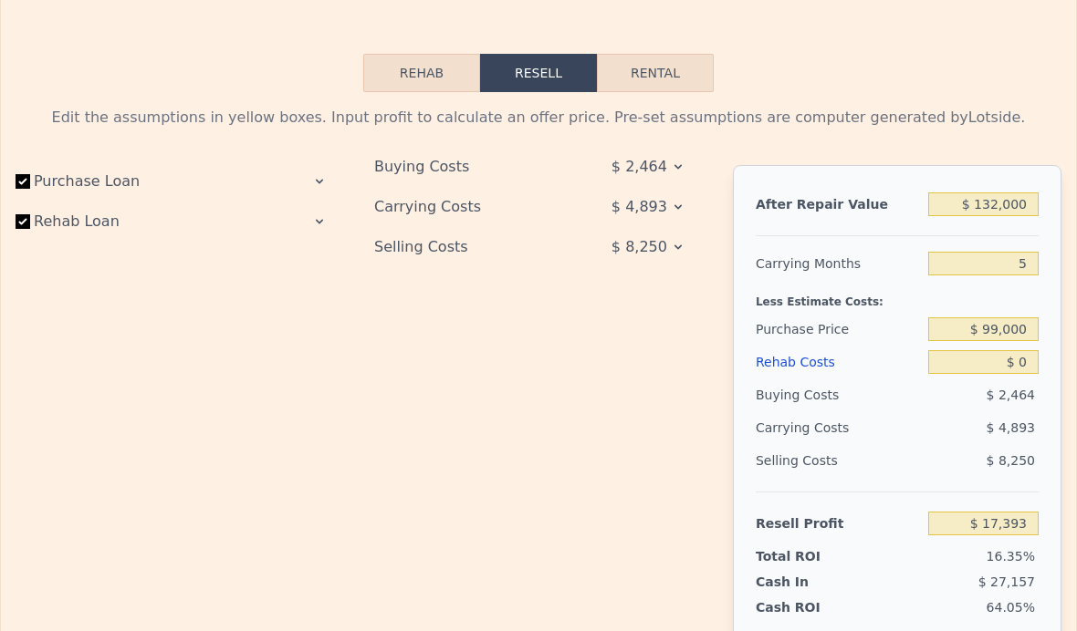
scroll to position [2629, 0]
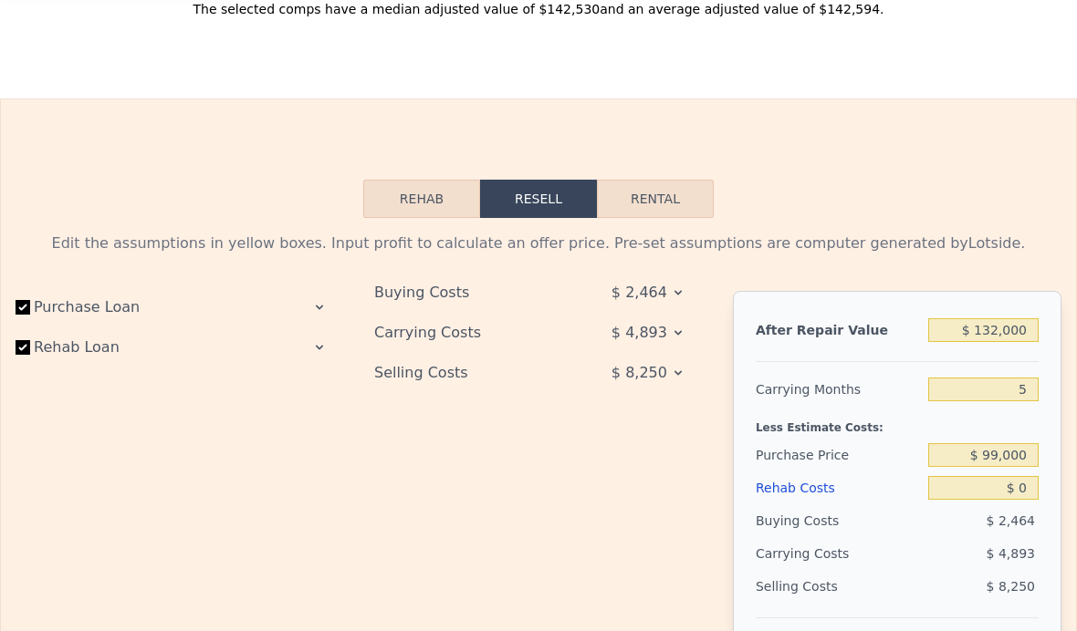
click at [318, 312] on icon at bounding box center [319, 307] width 15 height 15
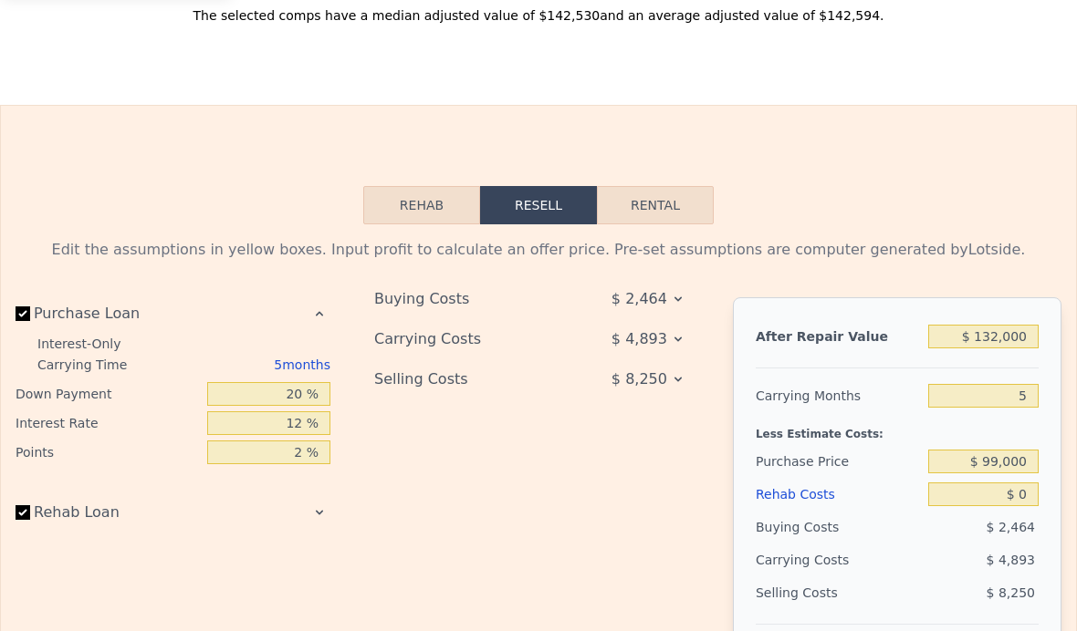
scroll to position [2637, 0]
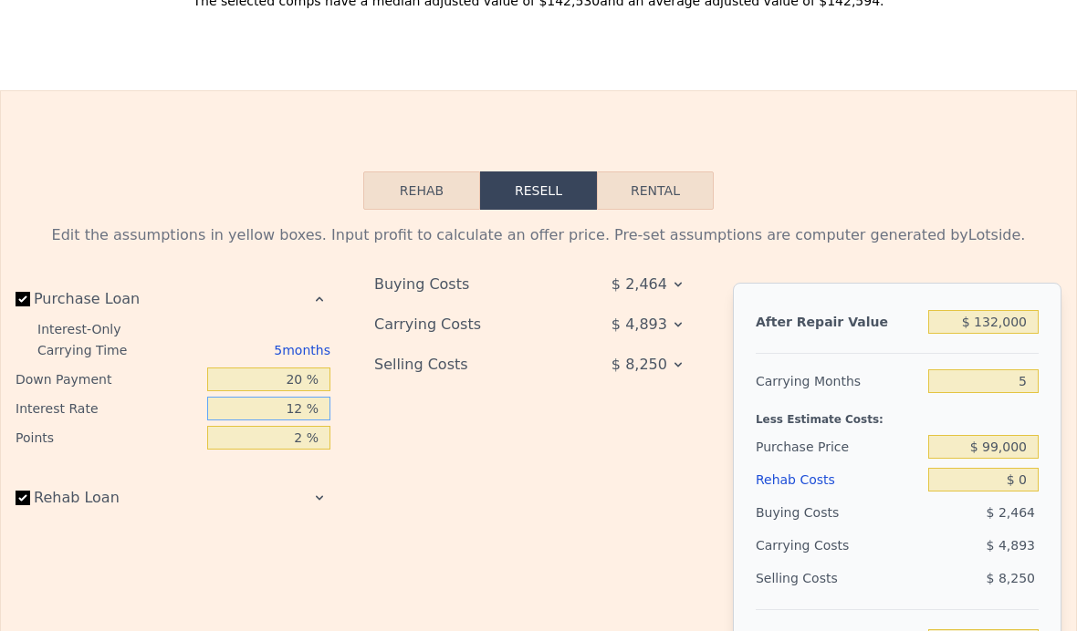
click at [297, 418] on input "12 %" at bounding box center [268, 409] width 123 height 24
type input "1 %"
type input "$ 21,023"
type input "10 %"
type input "$ 18,053"
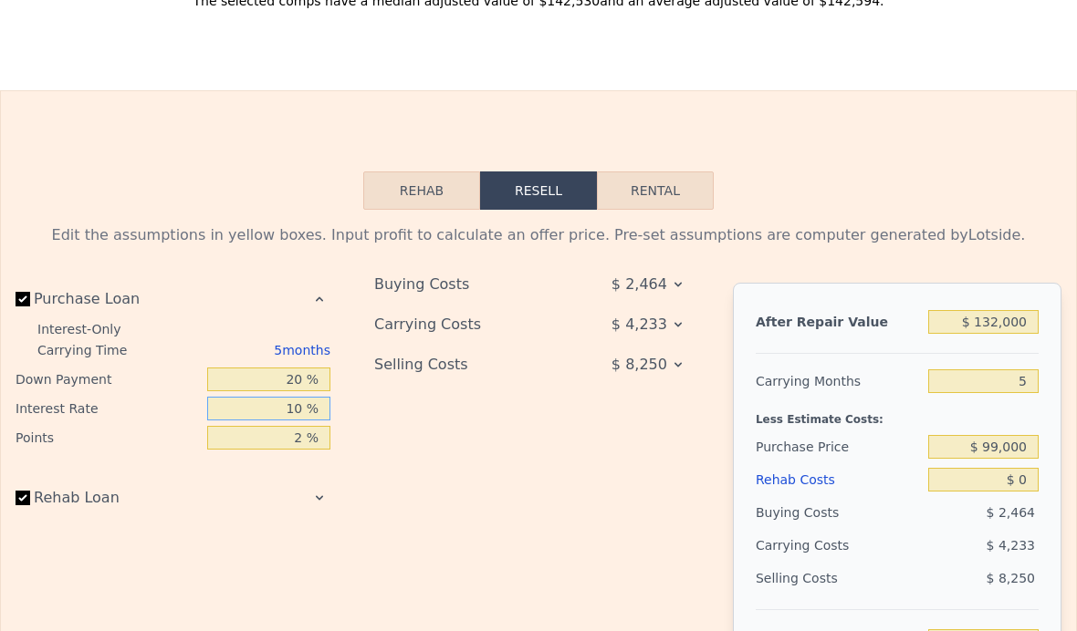
type input "1 %"
type input "$ 21,023"
type input "9 %"
type input "$ 18,383"
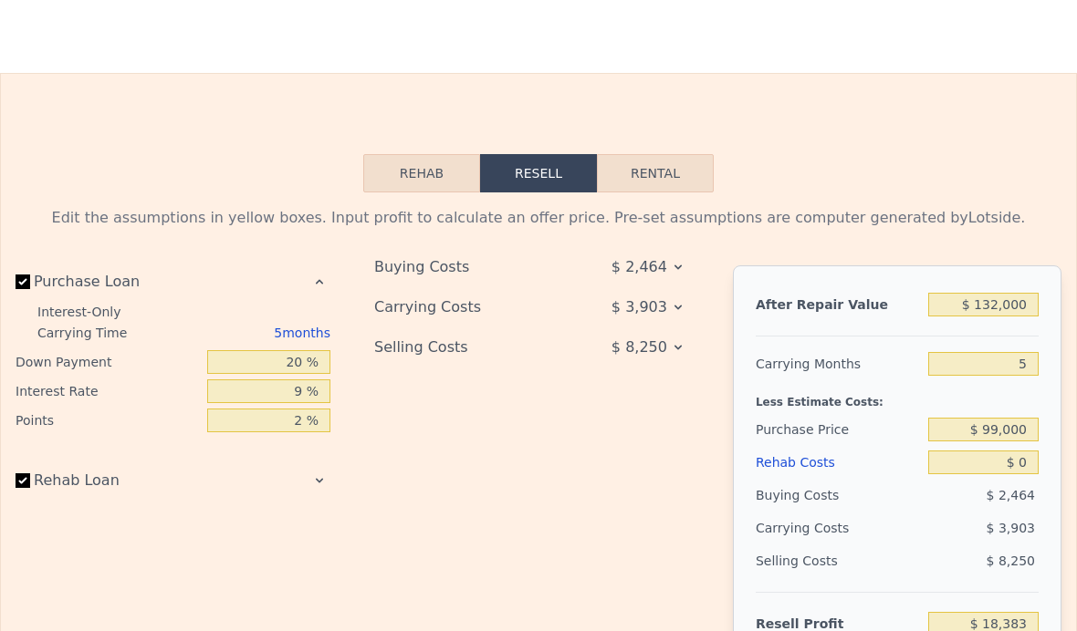
click at [313, 488] on div "Rehab Loan" at bounding box center [173, 484] width 315 height 40
click at [321, 485] on icon at bounding box center [319, 481] width 15 height 15
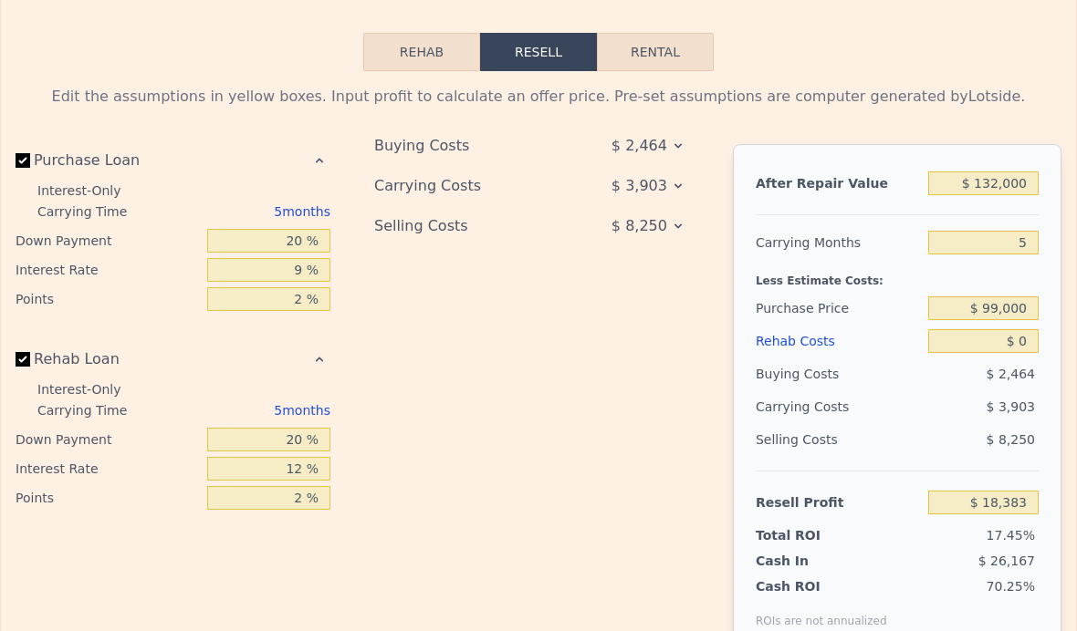
scroll to position [2777, 0]
click at [282, 445] on input "20 %" at bounding box center [268, 439] width 123 height 24
type input "2 %"
click at [307, 459] on input "12 %" at bounding box center [268, 468] width 123 height 24
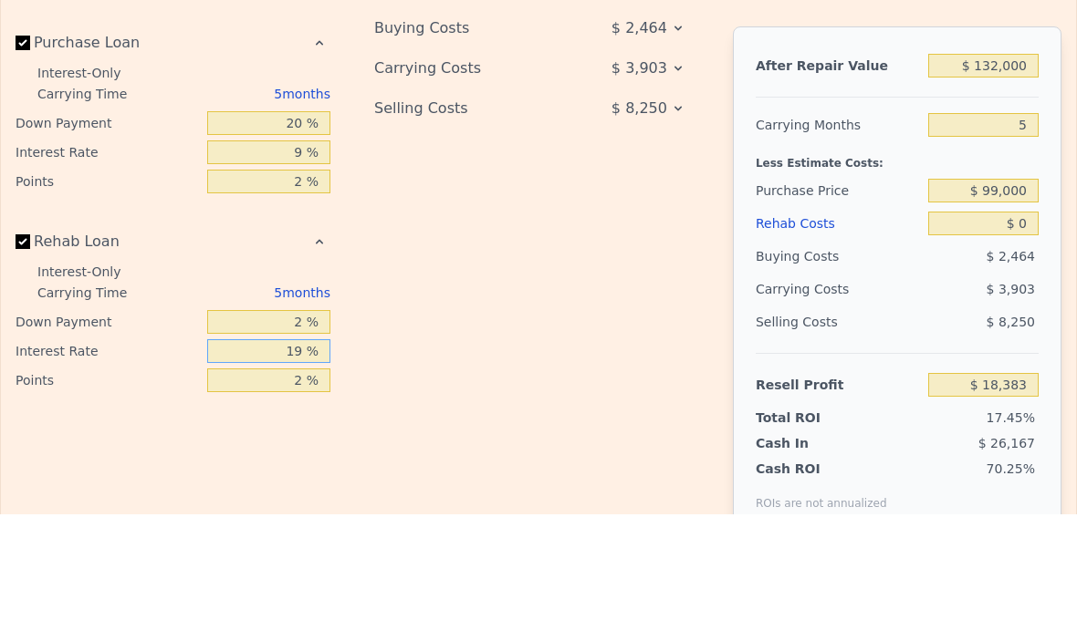
type input "19 %"
click at [571, 412] on div "Buying Costs $ 2,464 Carrying Costs $ 3,903 Selling Costs $ 8,250" at bounding box center [538, 411] width 329 height 537
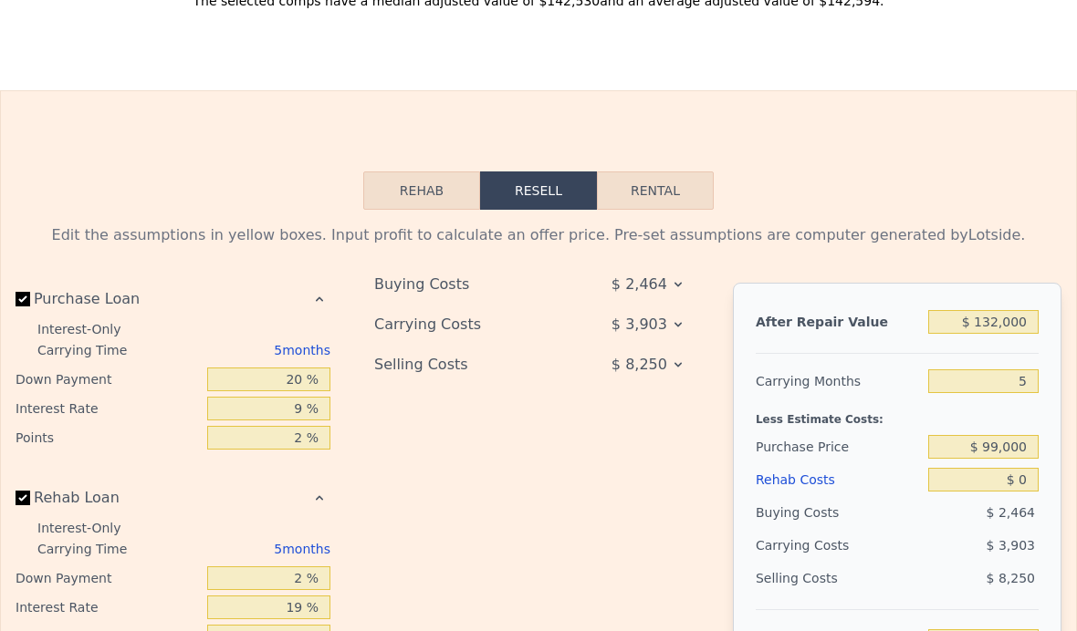
scroll to position [2648, 0]
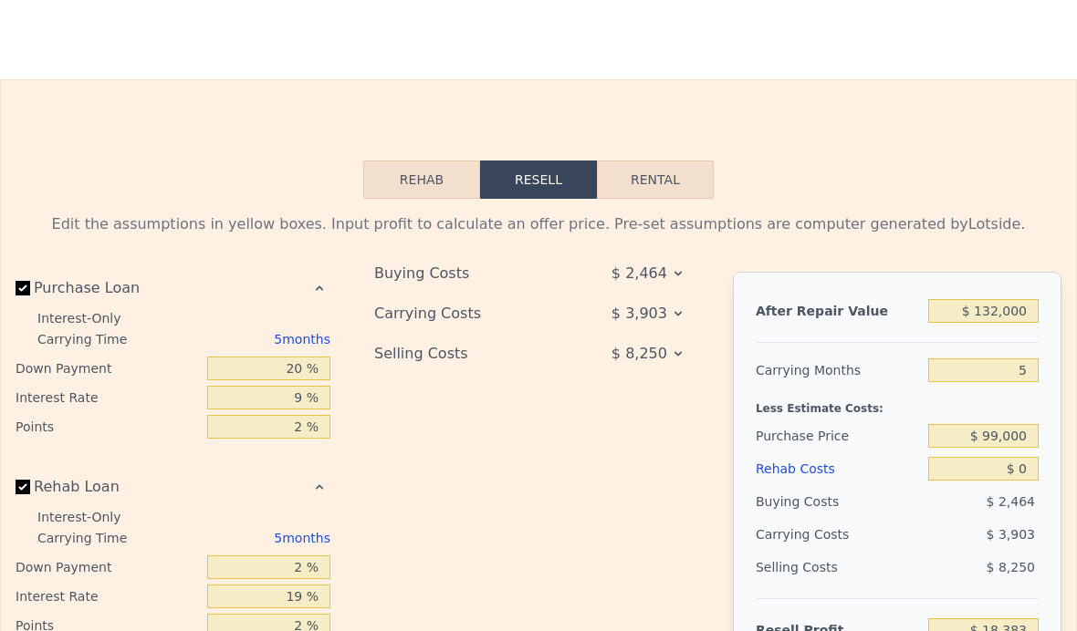
click at [682, 353] on icon at bounding box center [678, 354] width 15 height 15
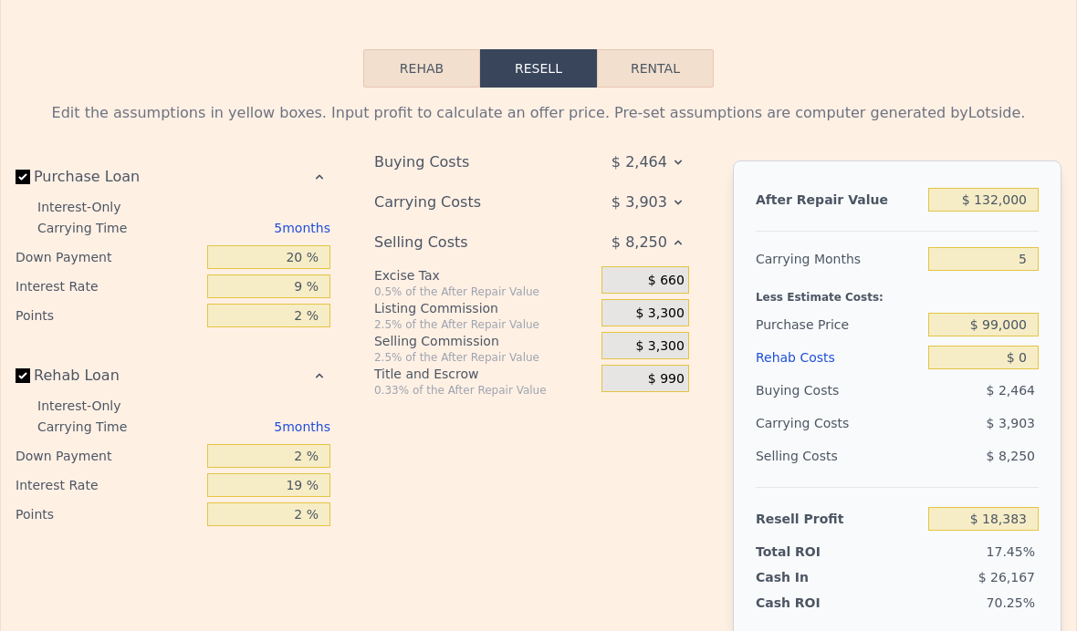
scroll to position [2761, 0]
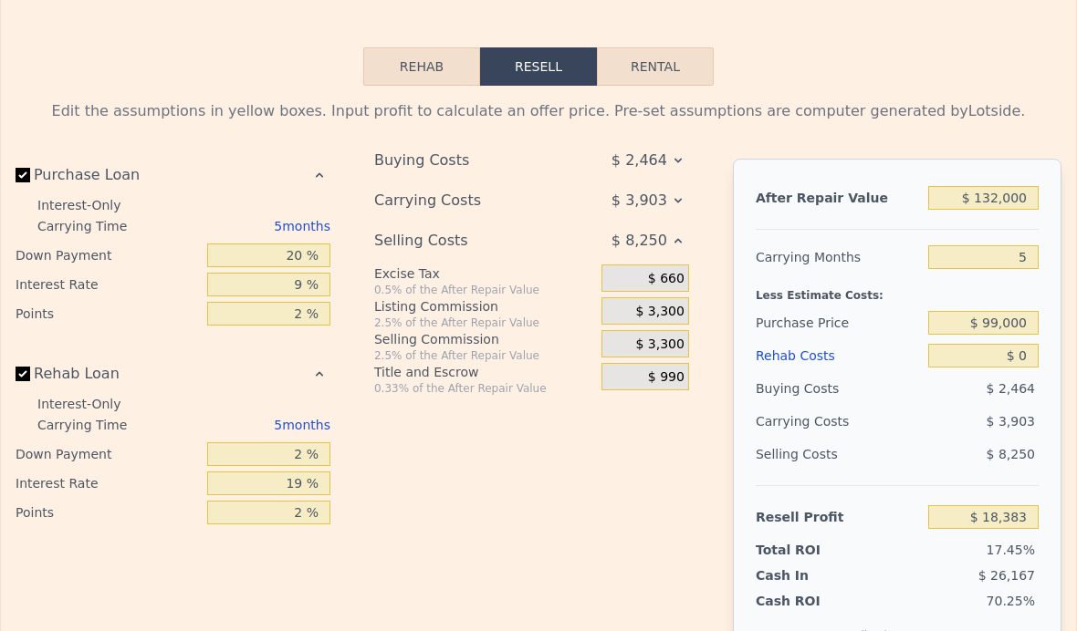
click at [436, 82] on button "Rehab" at bounding box center [421, 66] width 117 height 38
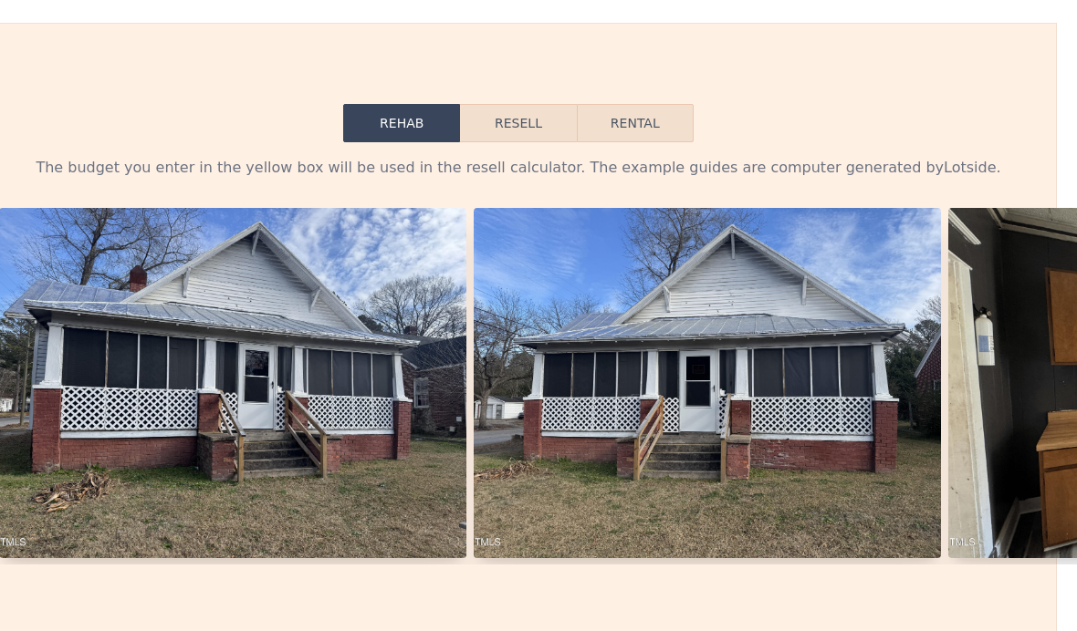
scroll to position [2629, 17]
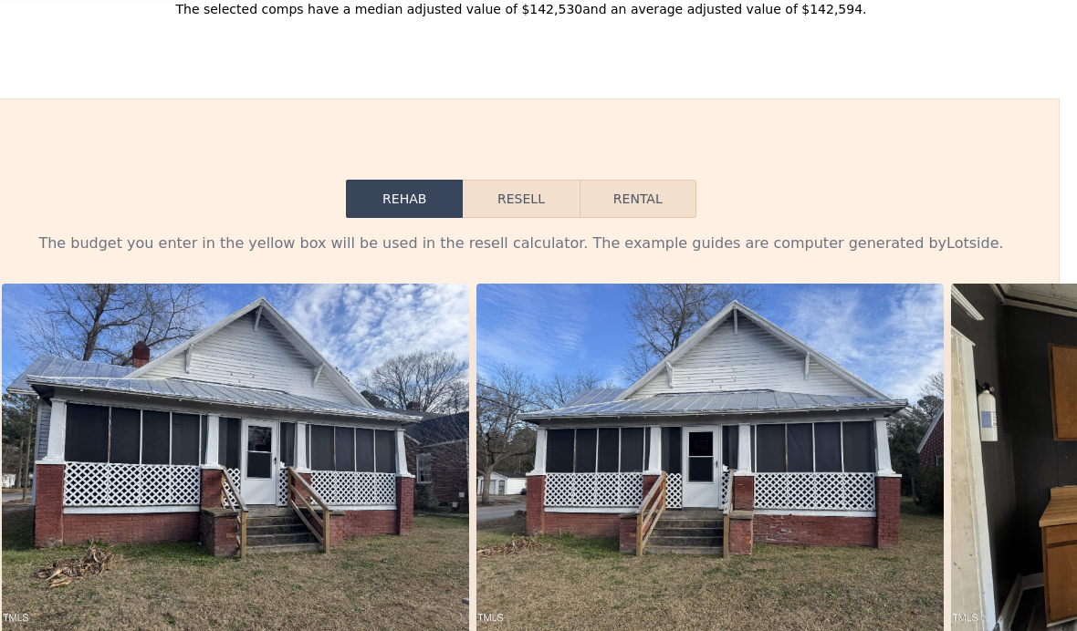
click at [544, 213] on button "Resell" at bounding box center [521, 199] width 116 height 38
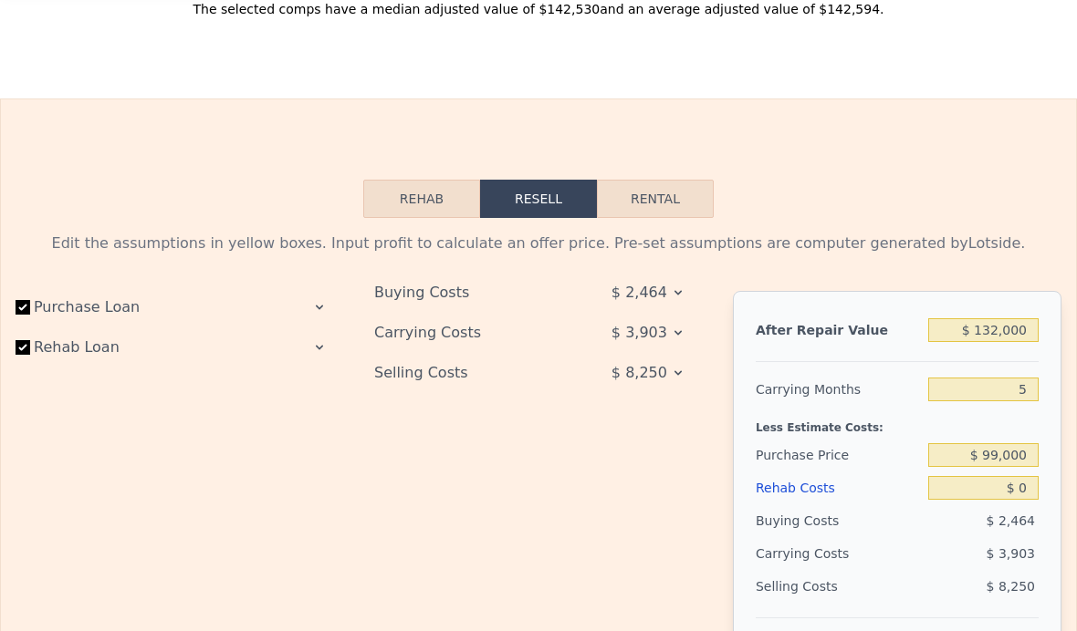
scroll to position [2649, 0]
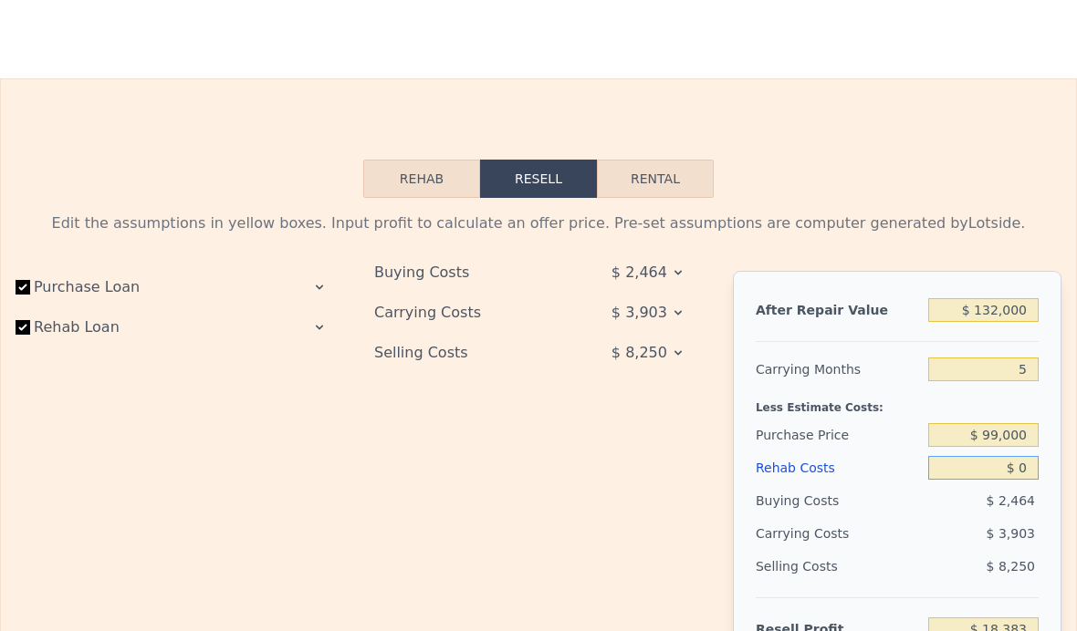
click at [1019, 472] on input "$ 0" at bounding box center [983, 468] width 110 height 24
type input "$ 6"
type input "$ 18,377"
type input "$ 65"
type input "$ 18,312"
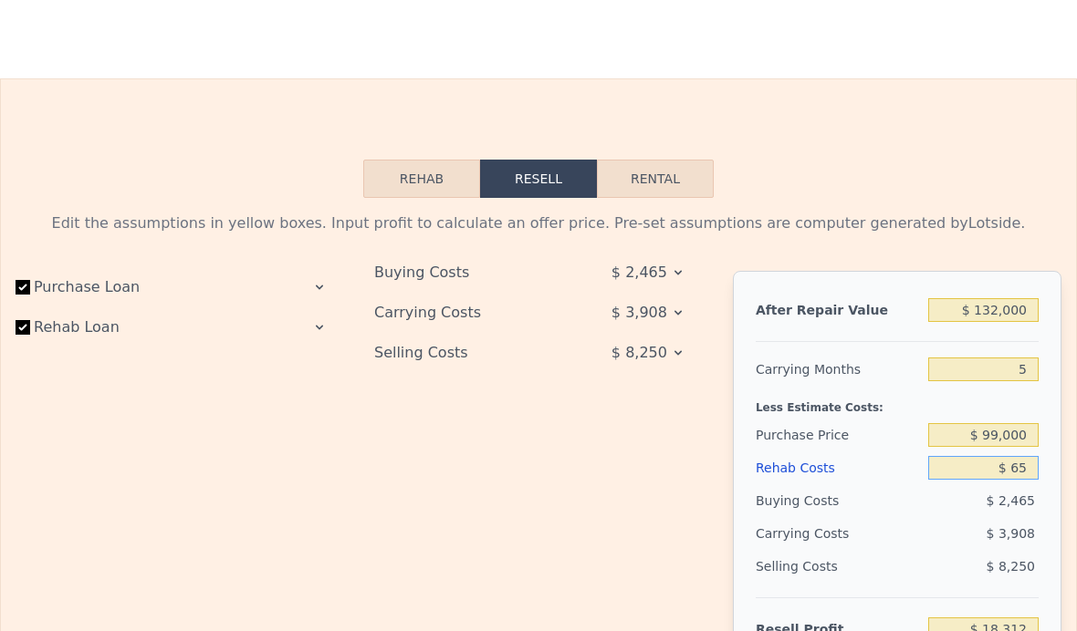
type input "$ 650"
type input "$ 17,670"
type input "$ 6,500"
type input "$ 11,251"
type input "$ 65,000"
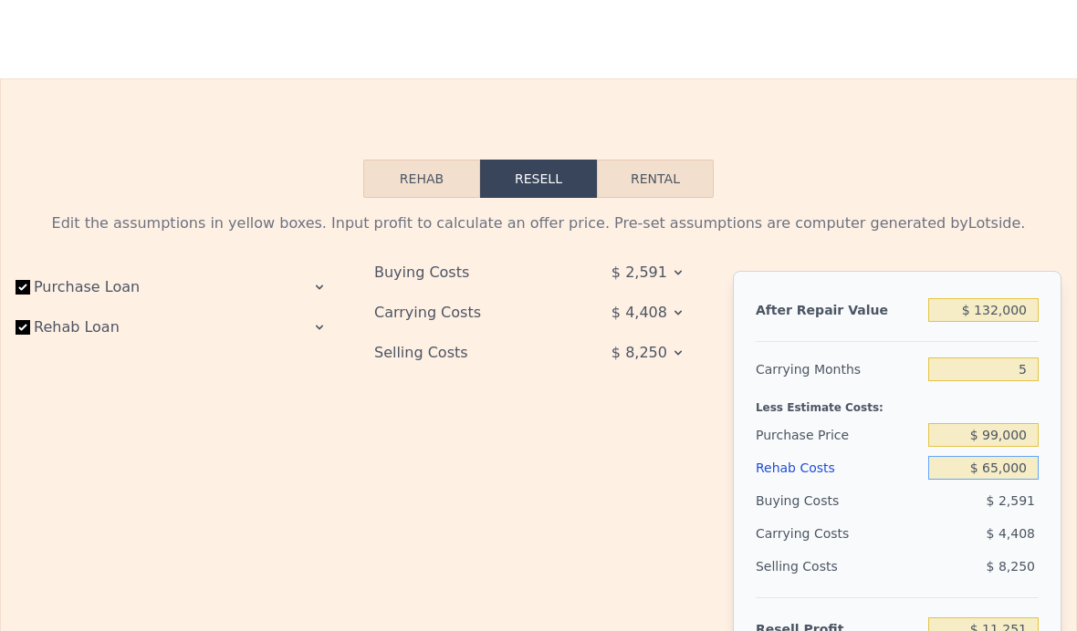
type input "-$ 52,936"
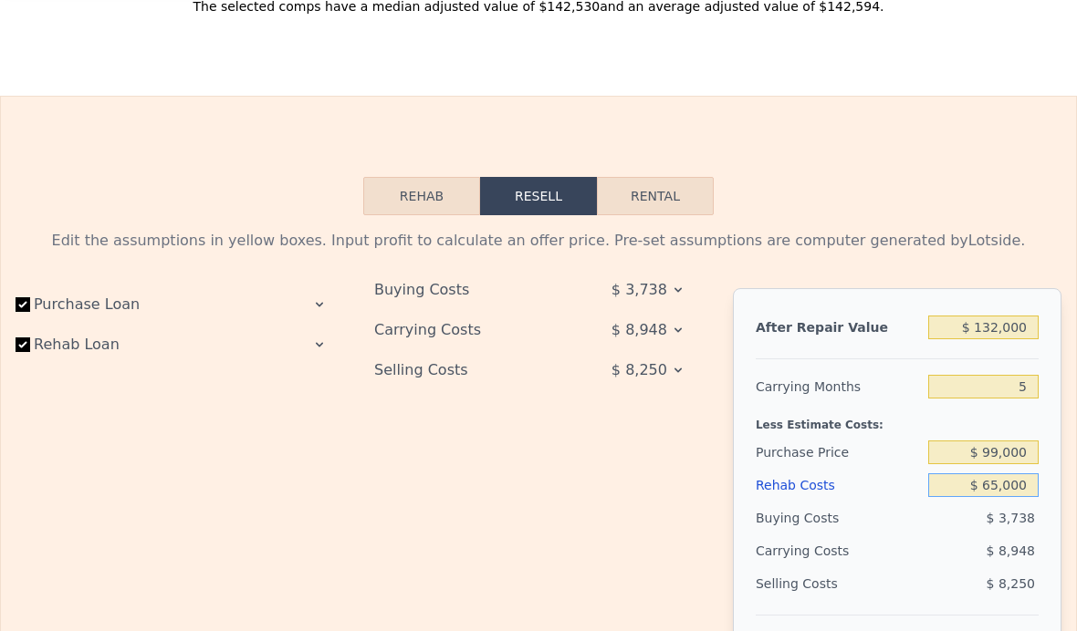
scroll to position [2606, 0]
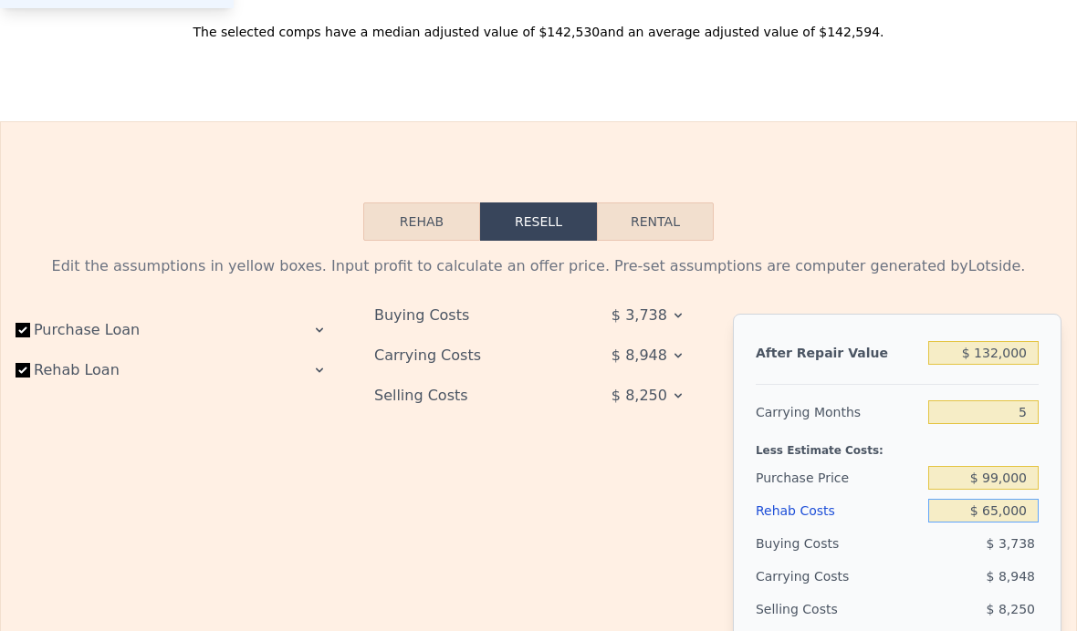
click at [677, 239] on button "Rental" at bounding box center [655, 222] width 117 height 38
select select "30"
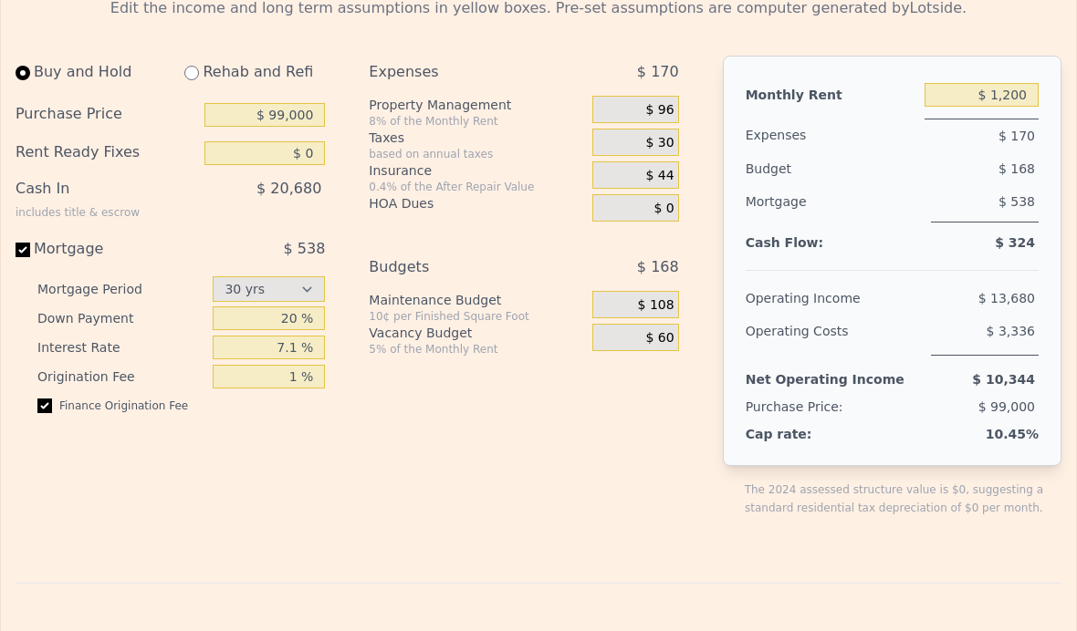
scroll to position [2866, 0]
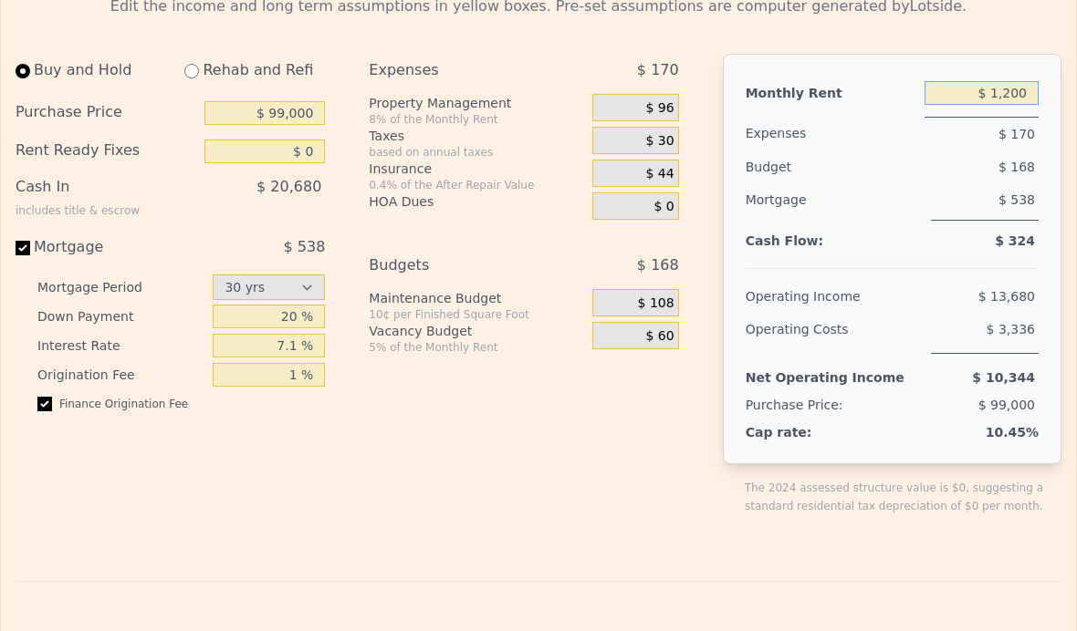
click at [1037, 88] on input "$ 1,200" at bounding box center [981, 93] width 114 height 24
type input "$ 1"
click at [919, 441] on div "10.45%" at bounding box center [953, 432] width 172 height 18
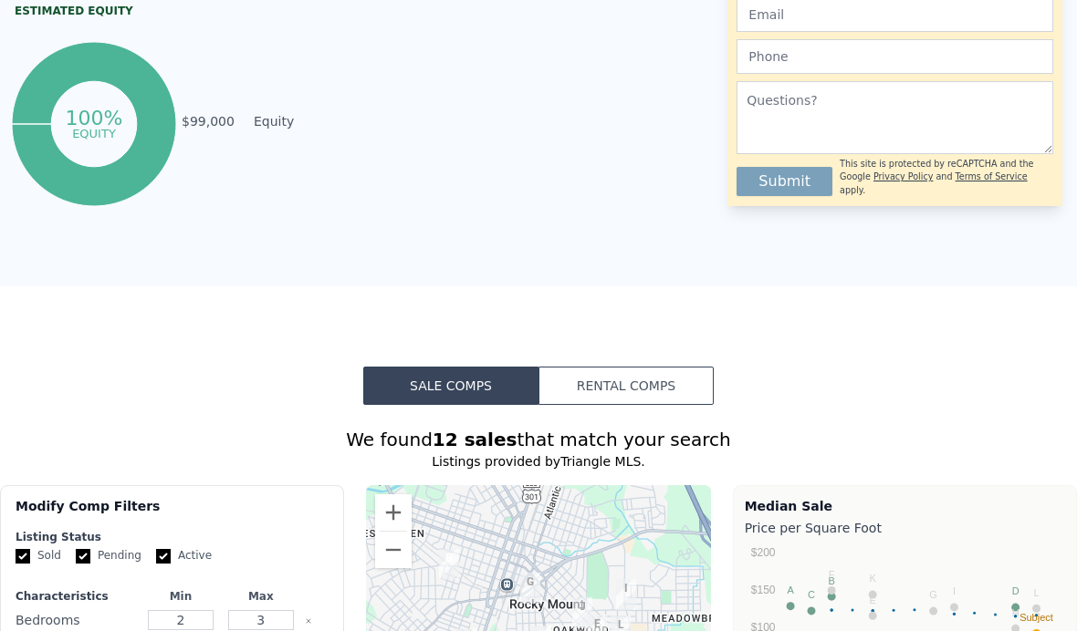
scroll to position [1232, 0]
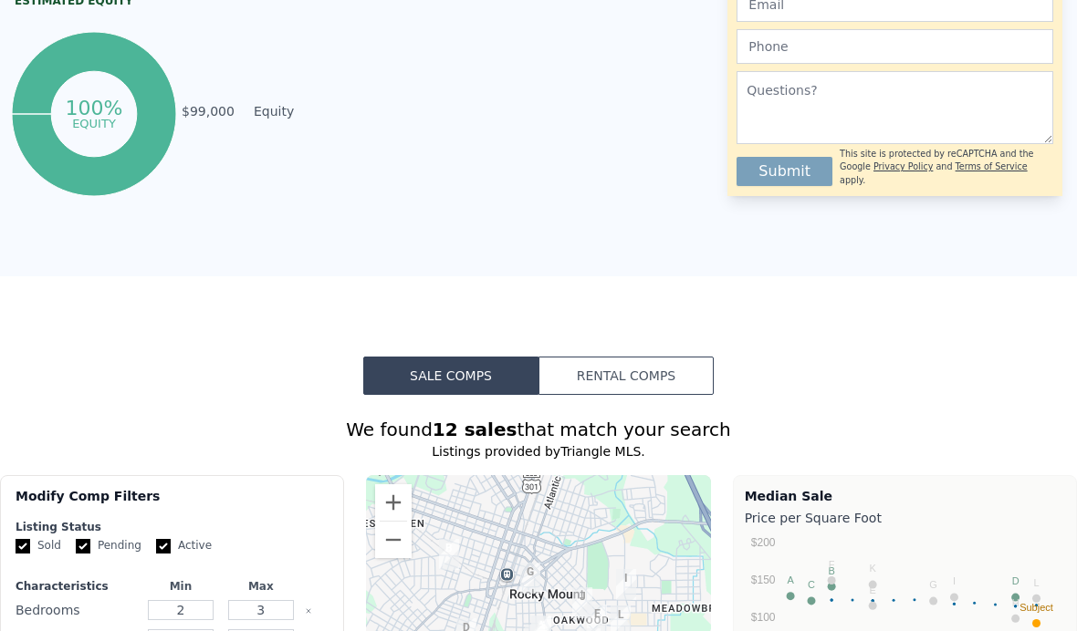
click at [681, 388] on button "Rental Comps" at bounding box center [625, 376] width 175 height 38
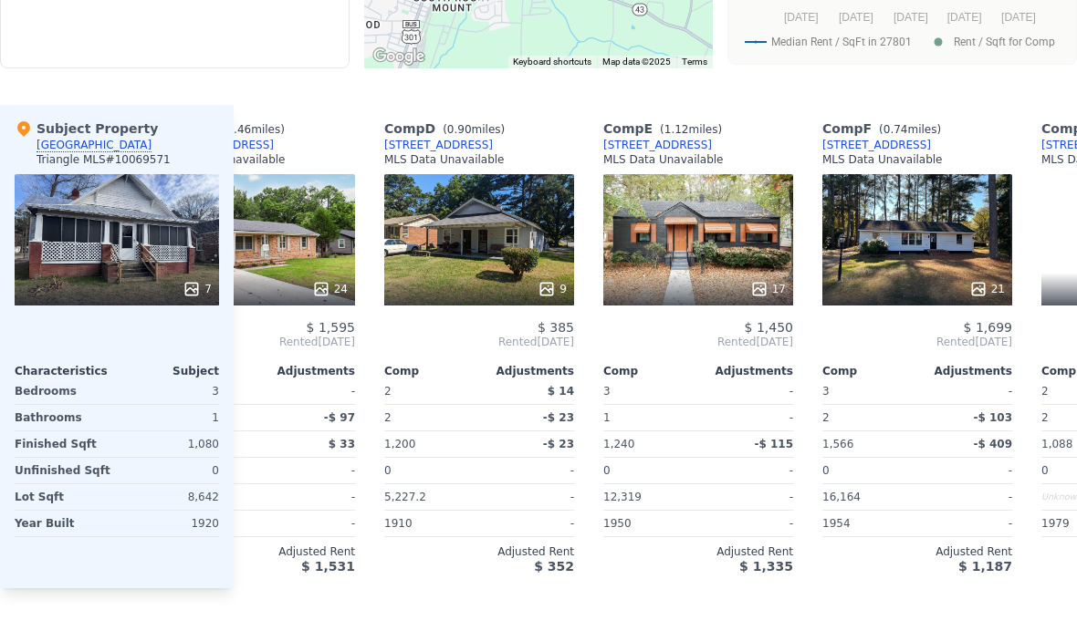
scroll to position [0, 529]
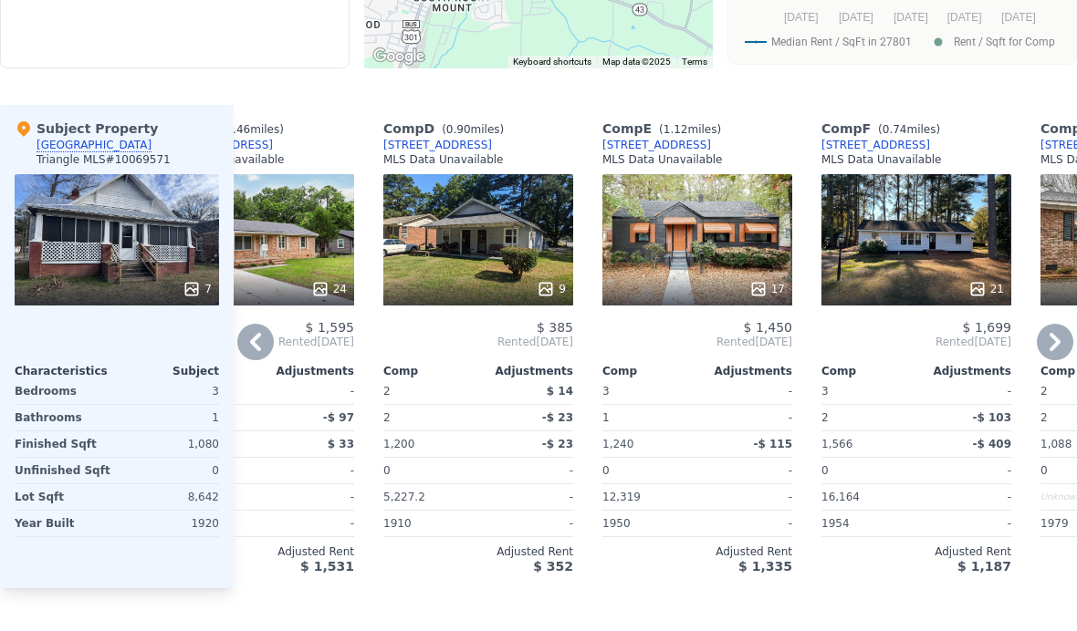
click at [684, 283] on div at bounding box center [697, 289] width 190 height 33
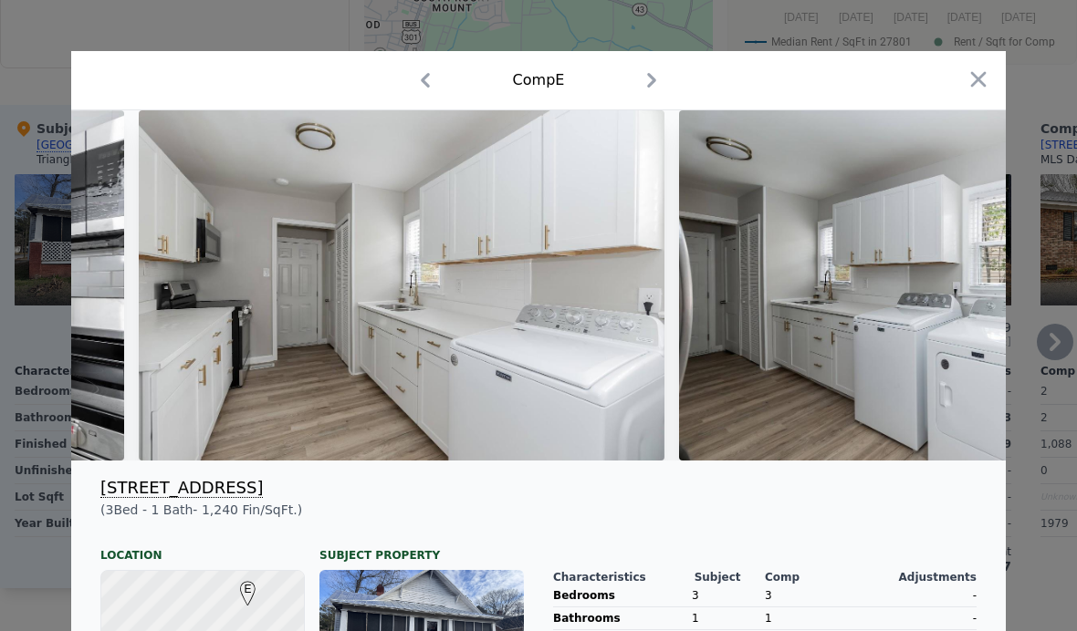
scroll to position [-1, 0]
click at [979, 83] on icon "button" at bounding box center [978, 80] width 26 height 26
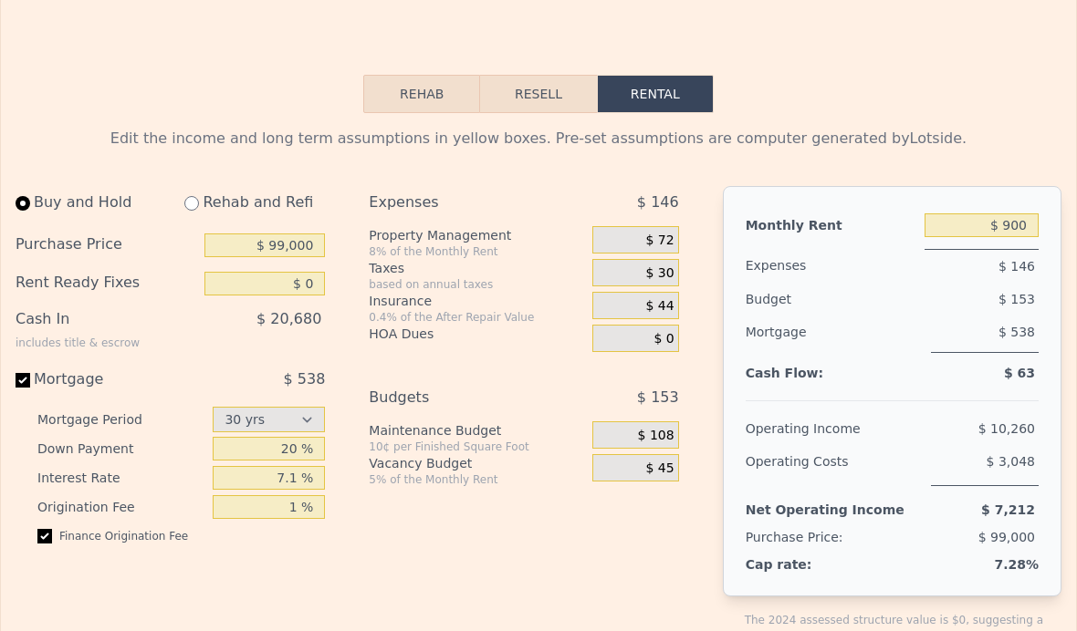
scroll to position [2612, 0]
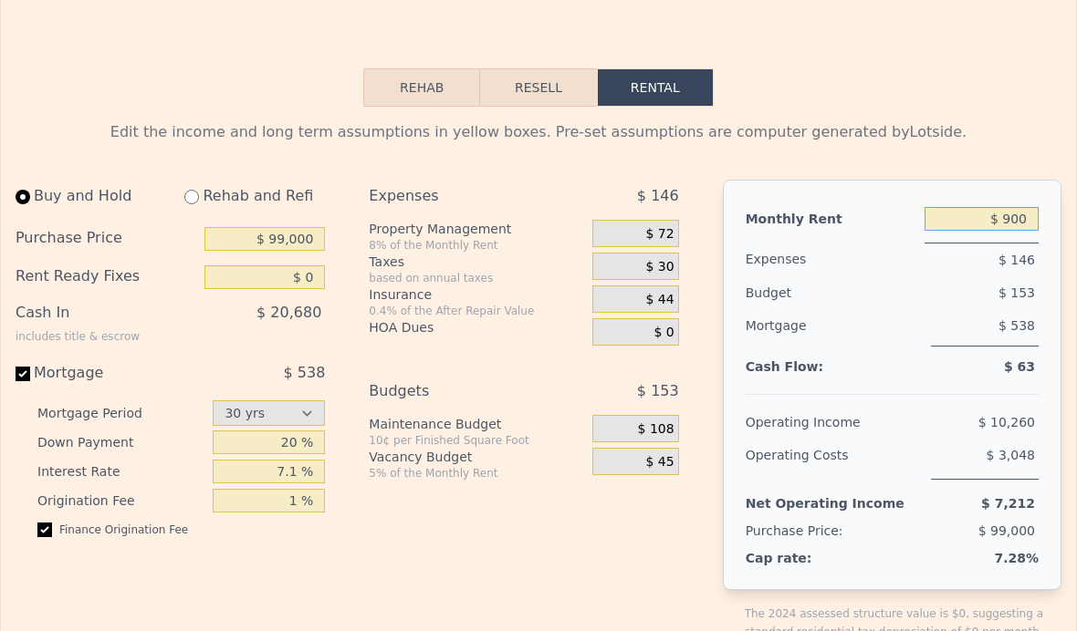
click at [1017, 226] on input "$ 900" at bounding box center [981, 219] width 114 height 24
click at [1016, 226] on input "$ 900" at bounding box center [981, 219] width 114 height 24
type input "$ 9"
type input "$ 1,150"
click at [940, 360] on div "Mortgage $ 538" at bounding box center [891, 335] width 293 height 52
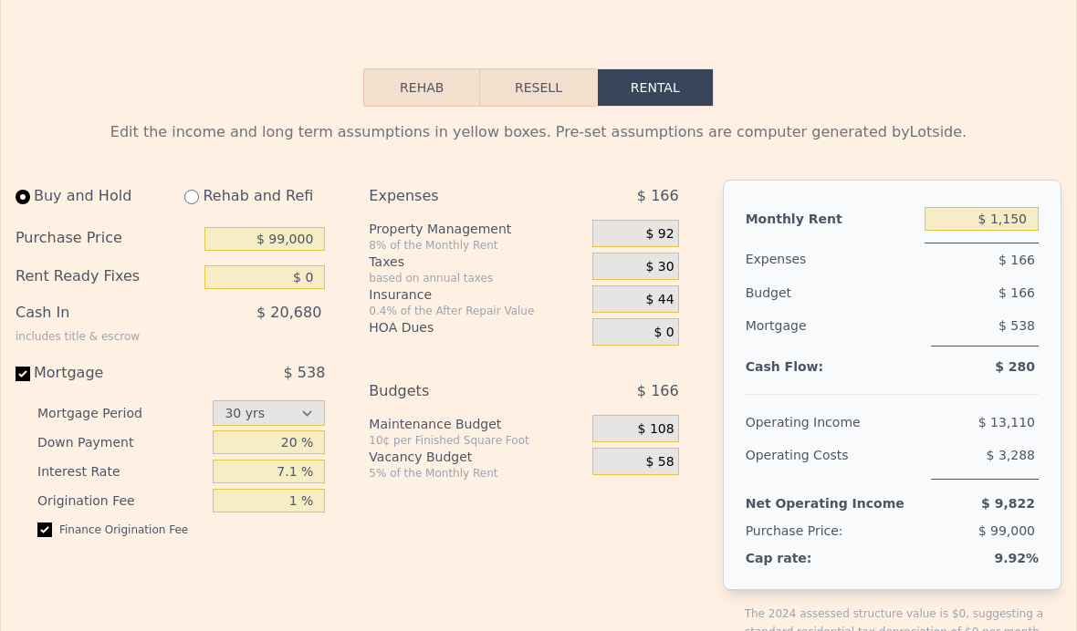
click at [1022, 304] on div "$ 166" at bounding box center [952, 292] width 172 height 33
click at [221, 203] on div "Rehab and Refi" at bounding box center [247, 196] width 155 height 33
click at [186, 196] on input "radio" at bounding box center [191, 197] width 15 height 15
radio input "true"
select select "30"
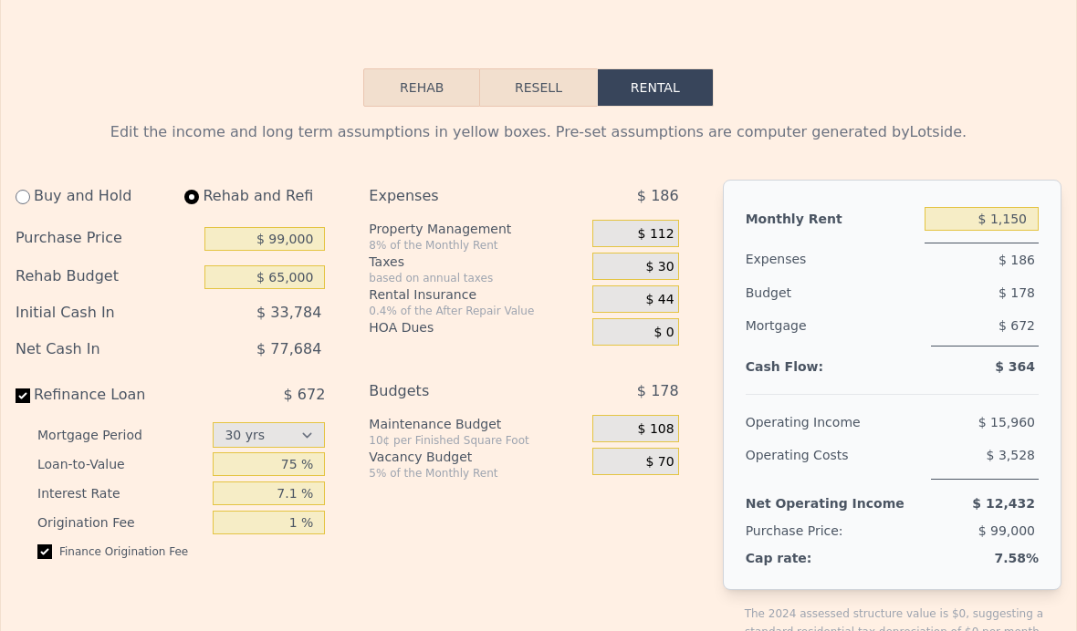
type input "$ 65,000"
type input "$ 1,400"
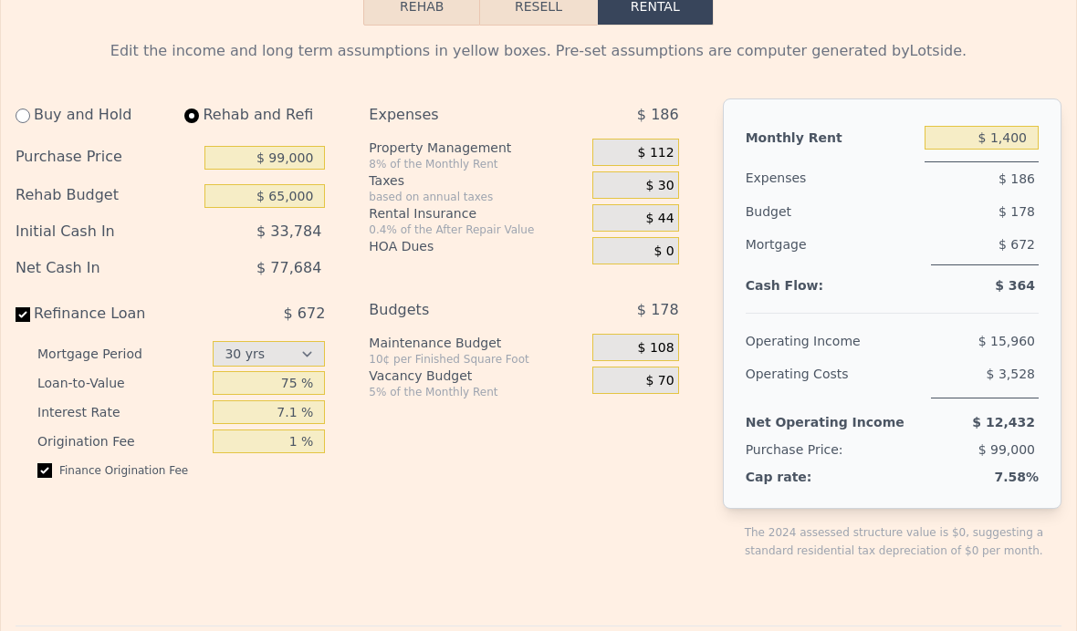
scroll to position [2675, 0]
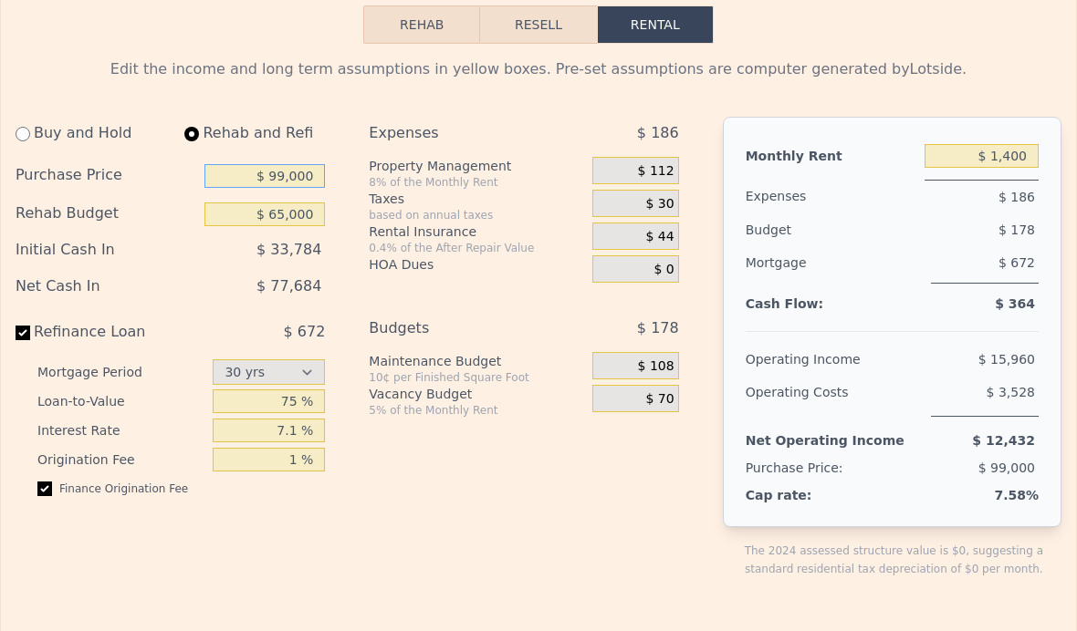
click at [287, 183] on input "$ 99,000" at bounding box center [264, 176] width 121 height 24
type input "$ 85,000"
click at [238, 224] on input "$ 65,000" at bounding box center [264, 215] width 121 height 24
click at [192, 323] on div "Refinance Loan" at bounding box center [109, 332] width 186 height 22
click at [30, 326] on input "Refinance Loan $ 672" at bounding box center [23, 333] width 15 height 15
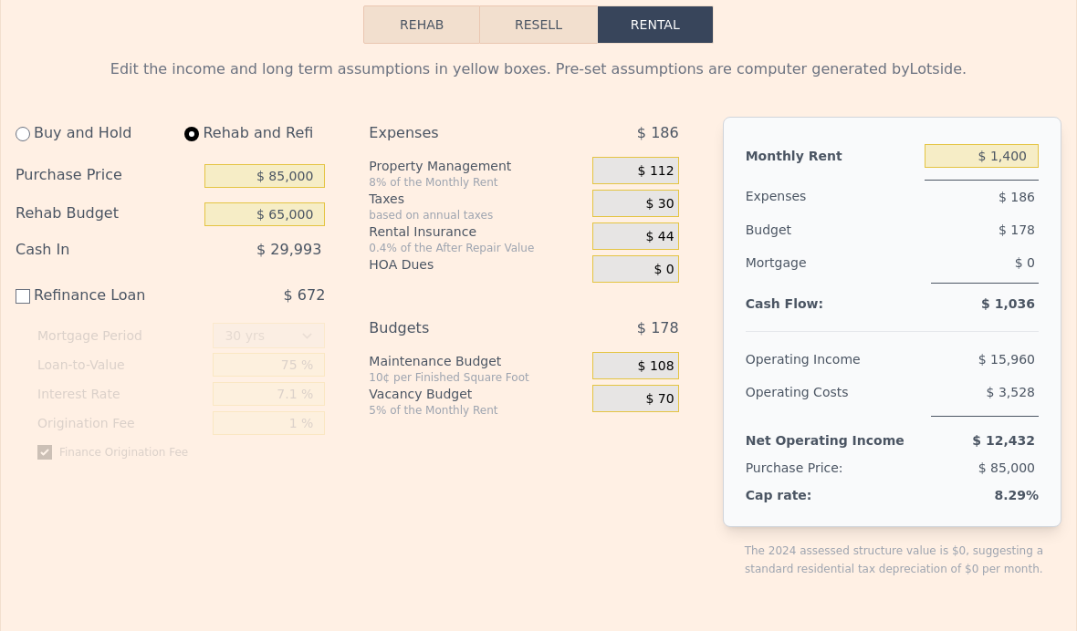
click at [241, 446] on div "Finance Origination Fee" at bounding box center [180, 459] width 287 height 29
click at [16, 310] on div "Refinance Loan $ 672" at bounding box center [170, 303] width 309 height 36
click at [19, 302] on input "Refinance Loan $ 672" at bounding box center [23, 296] width 15 height 15
checkbox input "true"
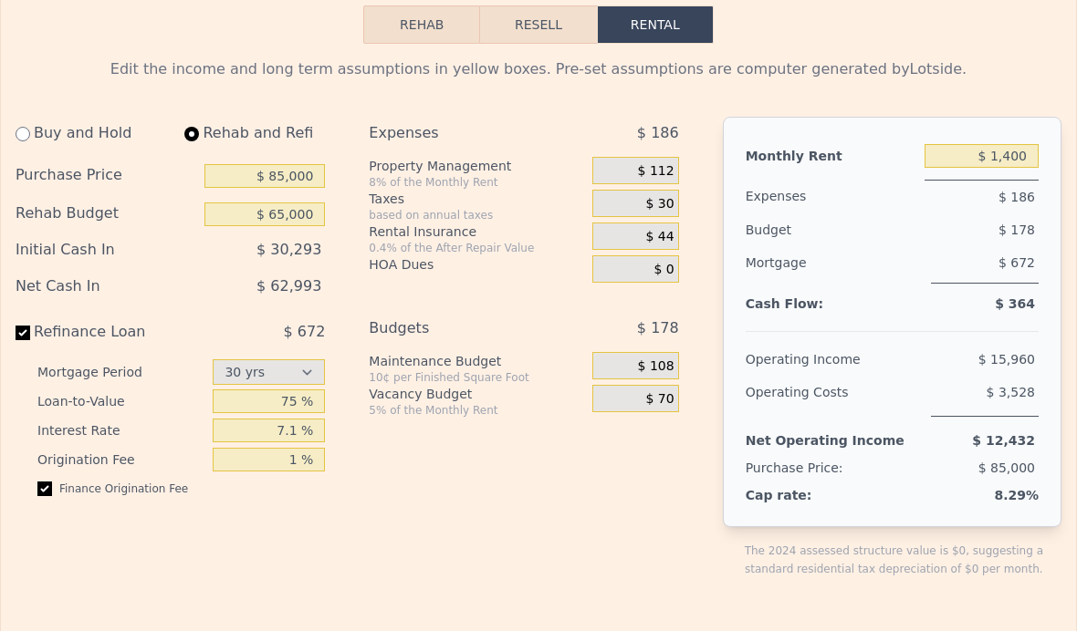
click at [31, 303] on div "Net Cash In $ 62,993" at bounding box center [170, 288] width 309 height 36
click at [292, 534] on div "Buy and Hold Rehab and Refi Purchase Price $ 85,000 Rehab Budget $ 65,000 Initi…" at bounding box center [178, 362] width 324 height 491
click at [208, 256] on div "$ 30,293" at bounding box center [231, 250] width 190 height 33
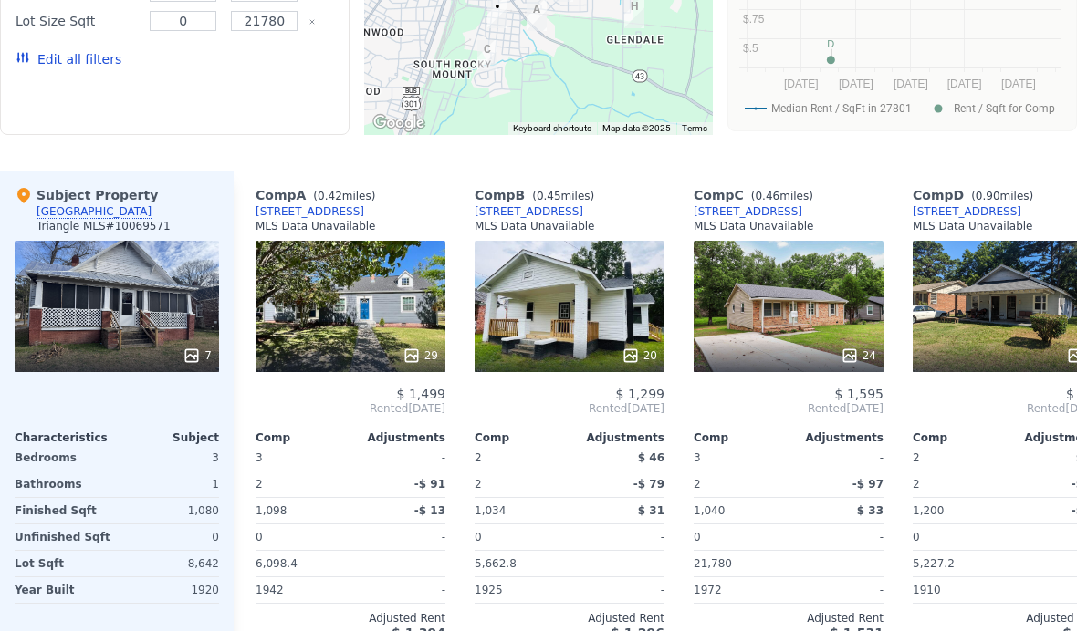
scroll to position [1865, 0]
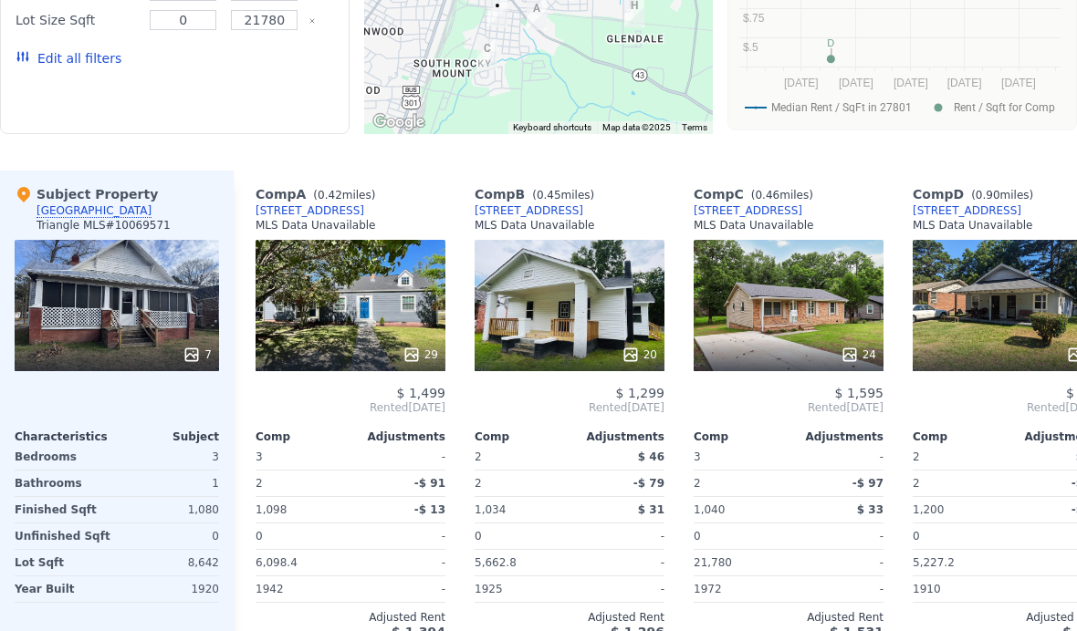
click at [137, 337] on div "7" at bounding box center [117, 305] width 204 height 131
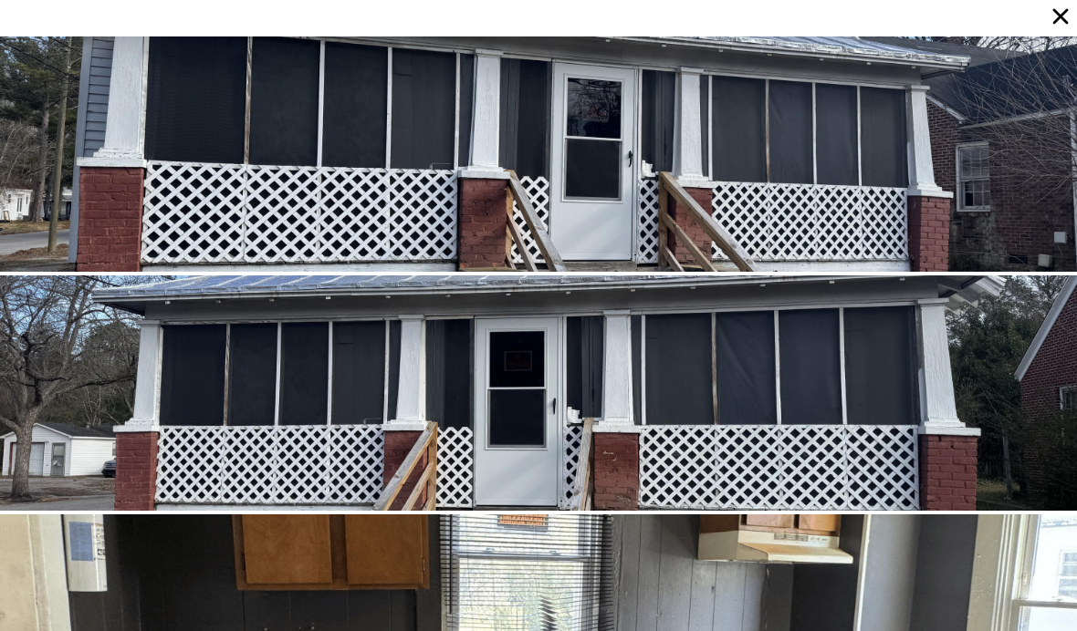
click at [297, 250] on div at bounding box center [538, 153] width 1077 height 235
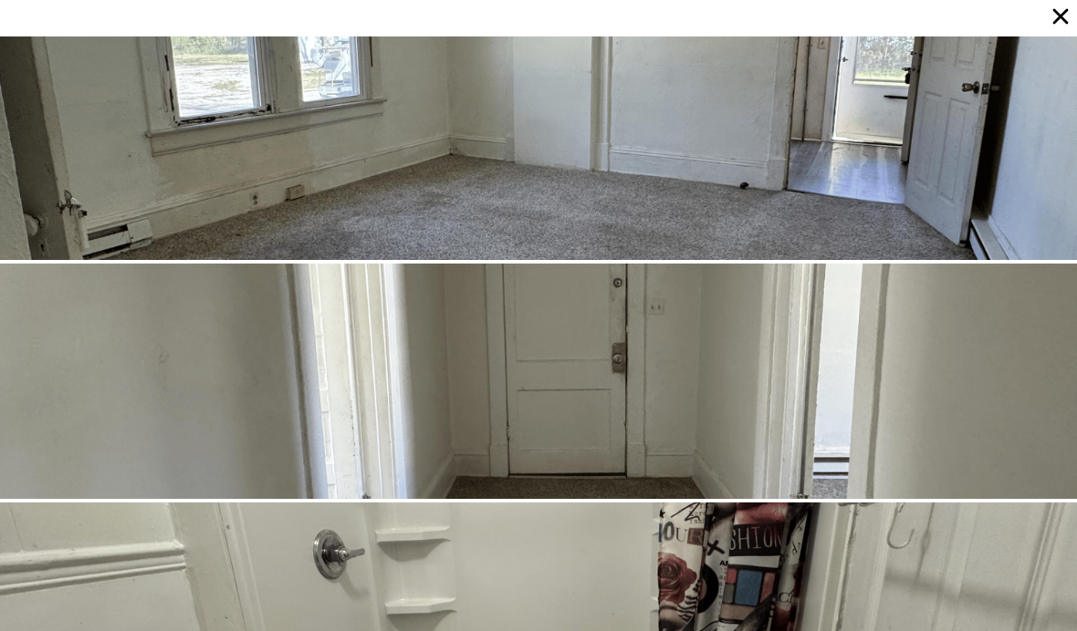
scroll to position [967, 0]
click at [1052, 24] on icon at bounding box center [1060, 17] width 26 height 26
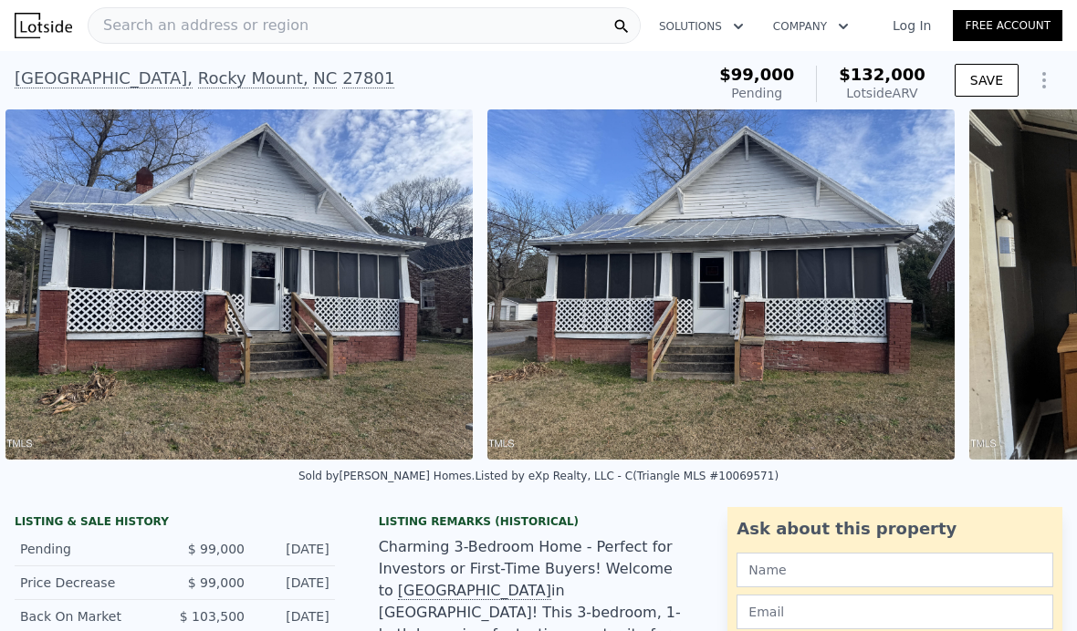
scroll to position [0, 418]
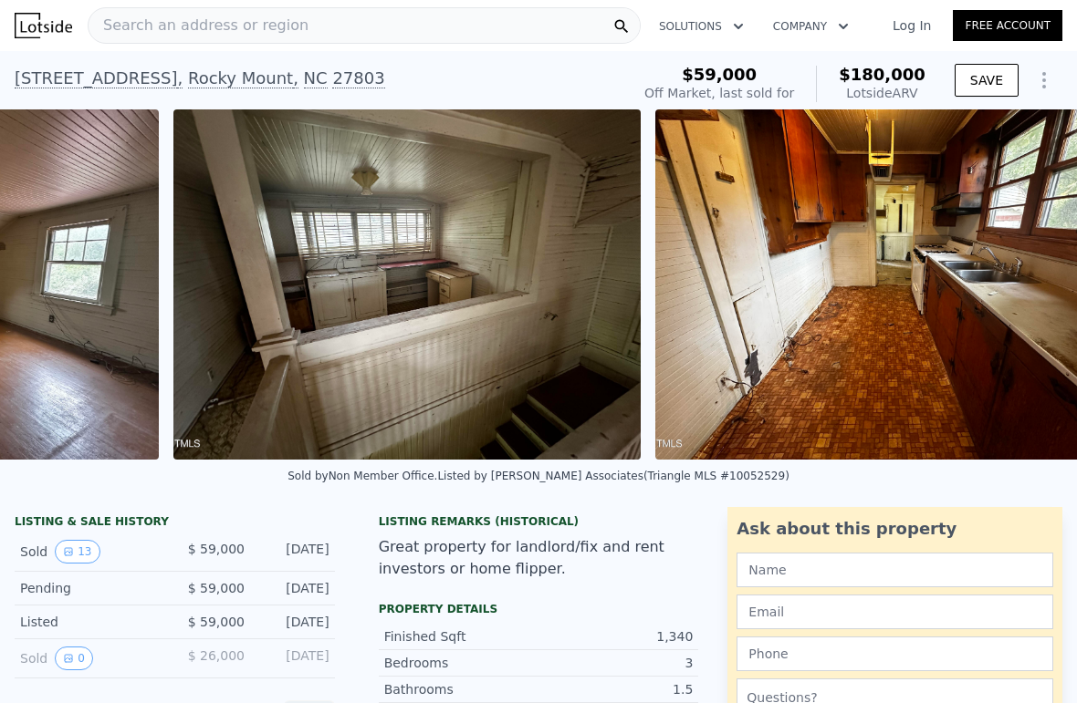
scroll to position [0, 5486]
